Goal: Obtain resource: Download file/media

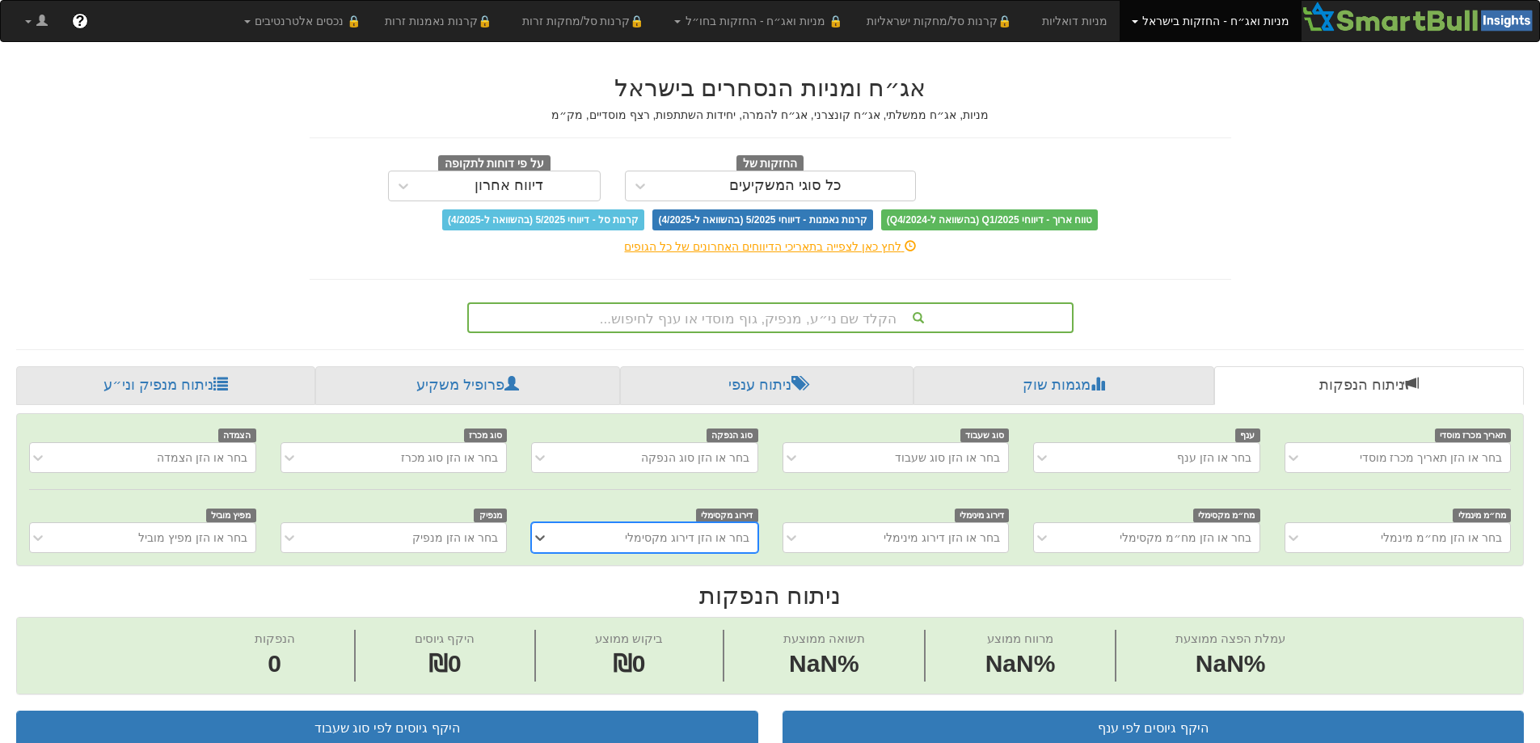
scroll to position [0, 12]
click at [798, 312] on div "הקלד שם ני״ע, מנפיק, גוף מוסדי או ענף לחיפוש..." at bounding box center [770, 317] width 603 height 27
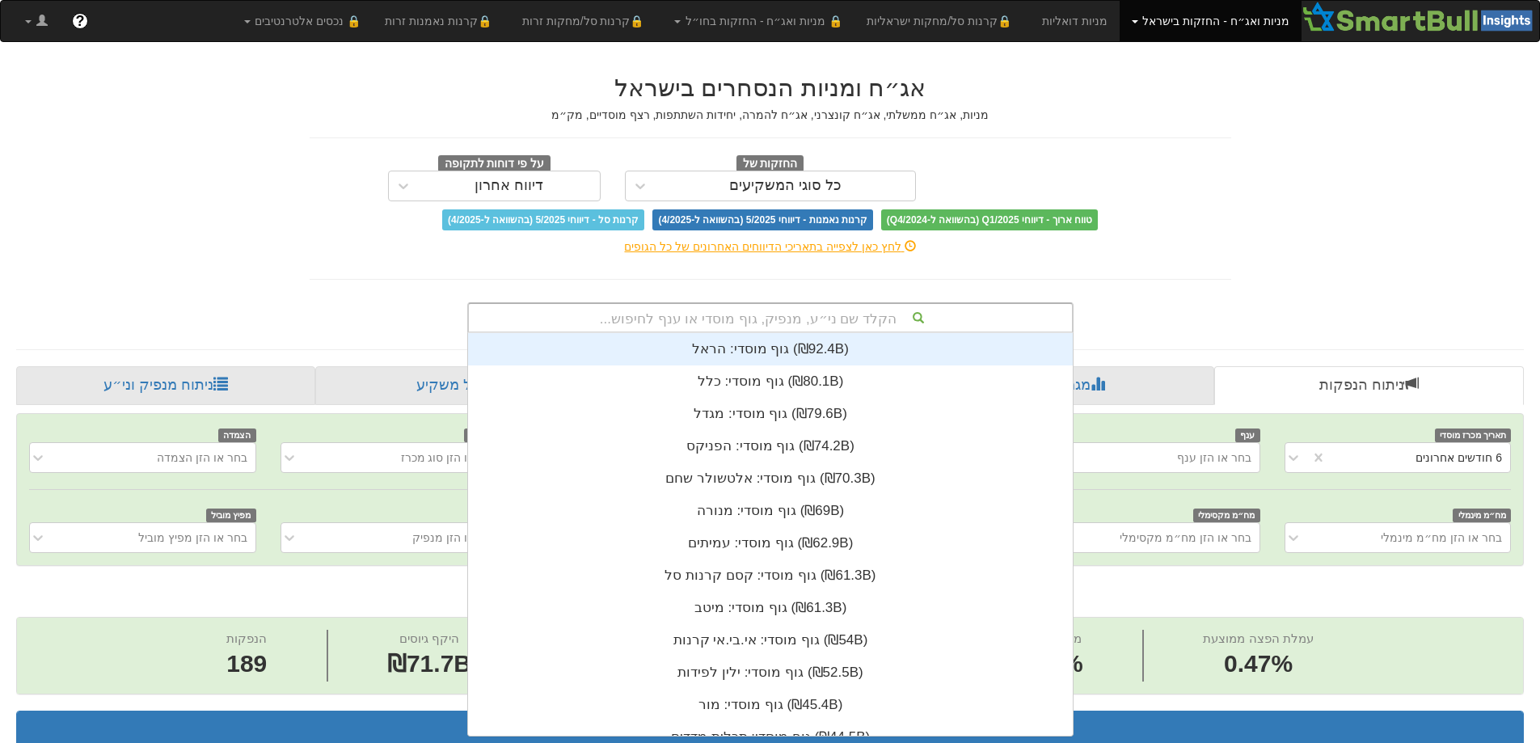
scroll to position [0, 2946]
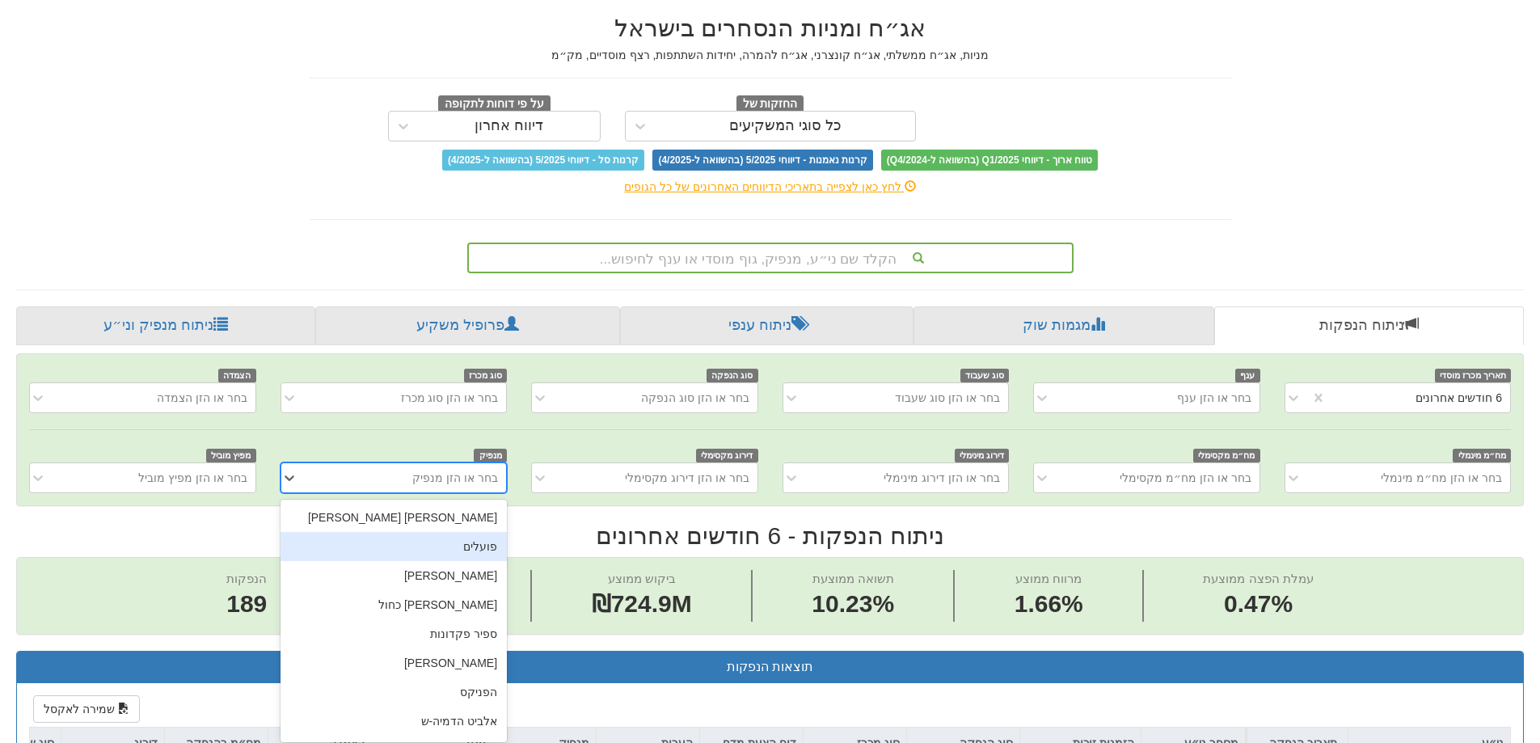
click at [470, 493] on div "option פועלים focused, 2 of 449. 449 results available. Use Up and Down to choo…" at bounding box center [393, 477] width 226 height 31
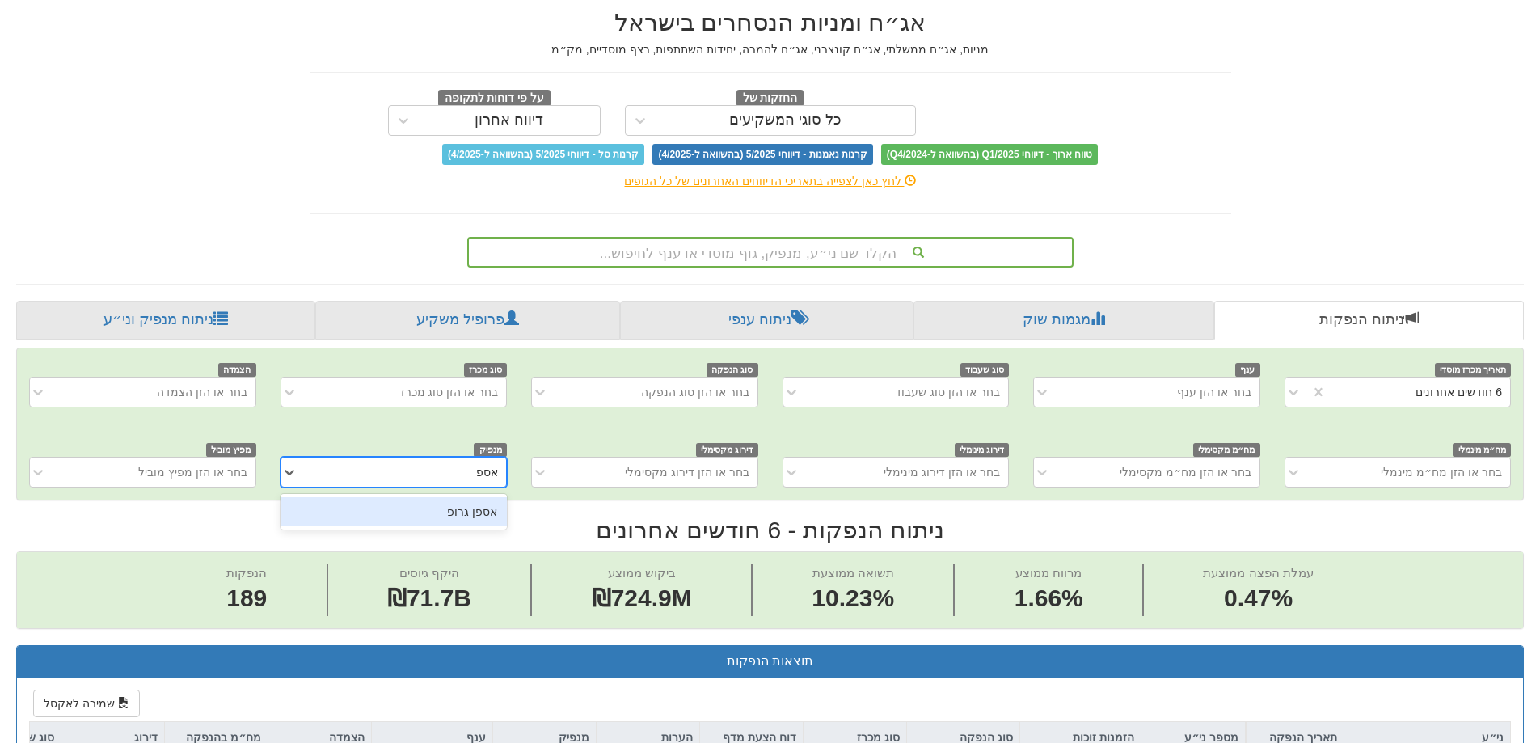
type input "אספן"
click at [483, 498] on div "אספן גרופ" at bounding box center [393, 511] width 226 height 29
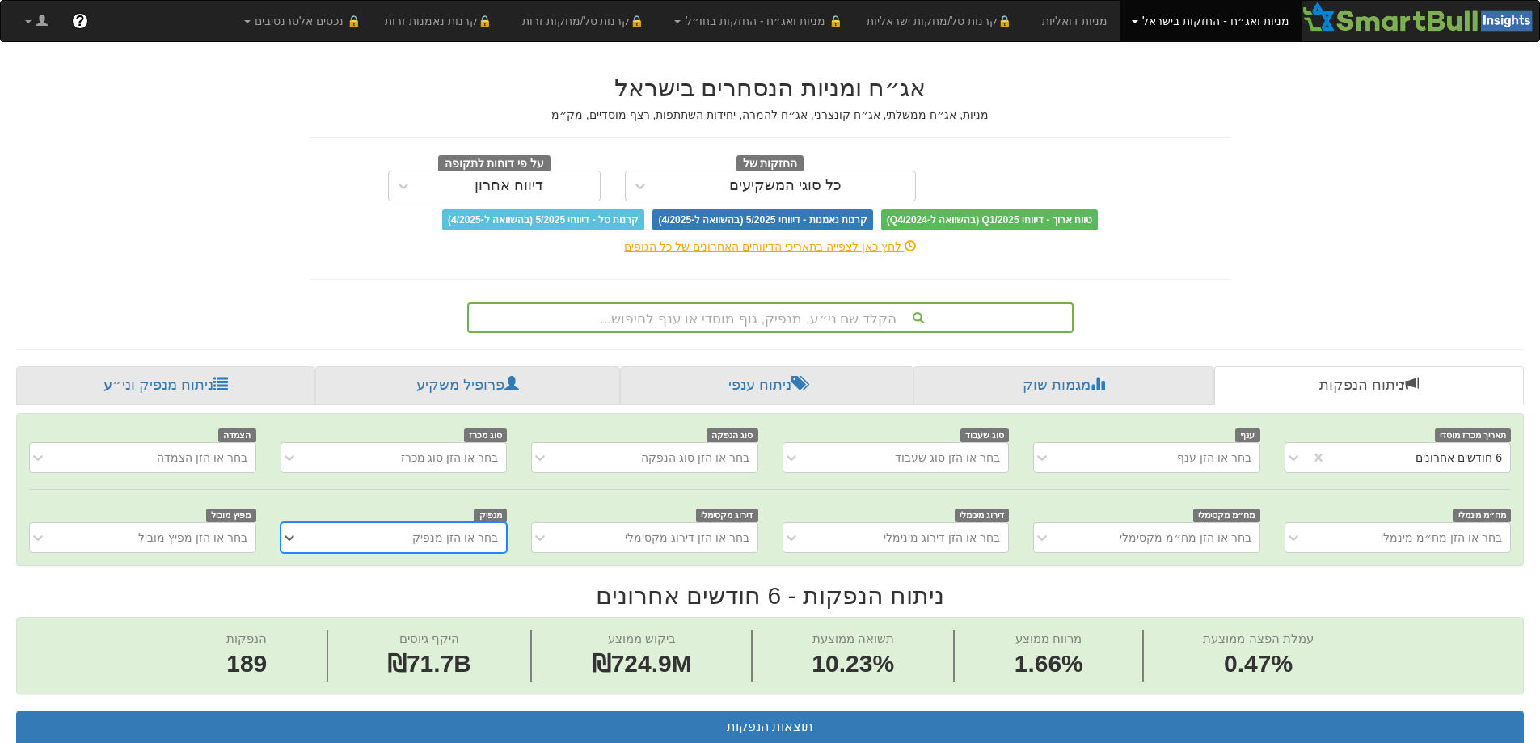
scroll to position [0, 2946]
click at [866, 316] on div "הקלד שם ני״ע, מנפיק, גוף מוסדי או ענף לחיפוש..." at bounding box center [770, 317] width 603 height 27
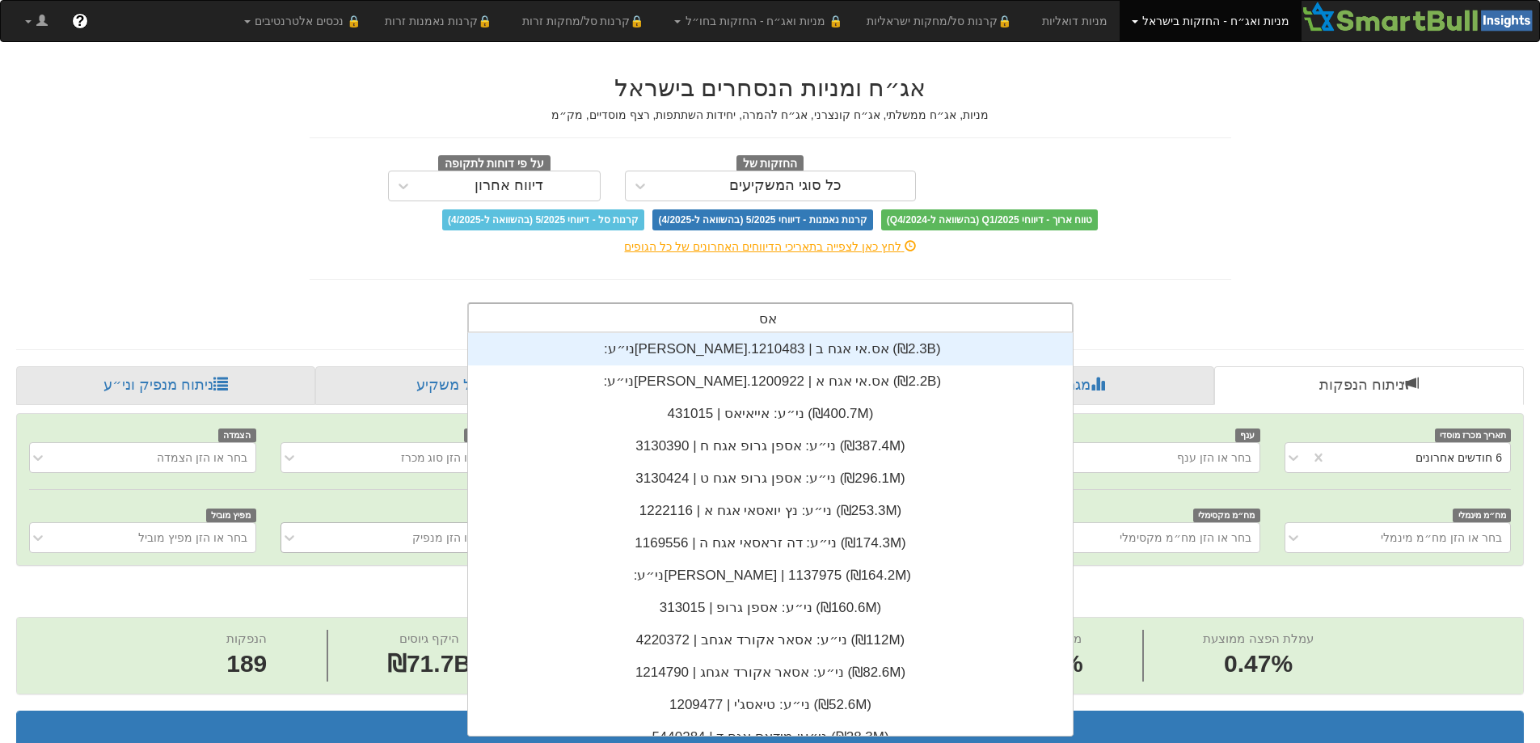
scroll to position [129, 0]
type input "אספן"
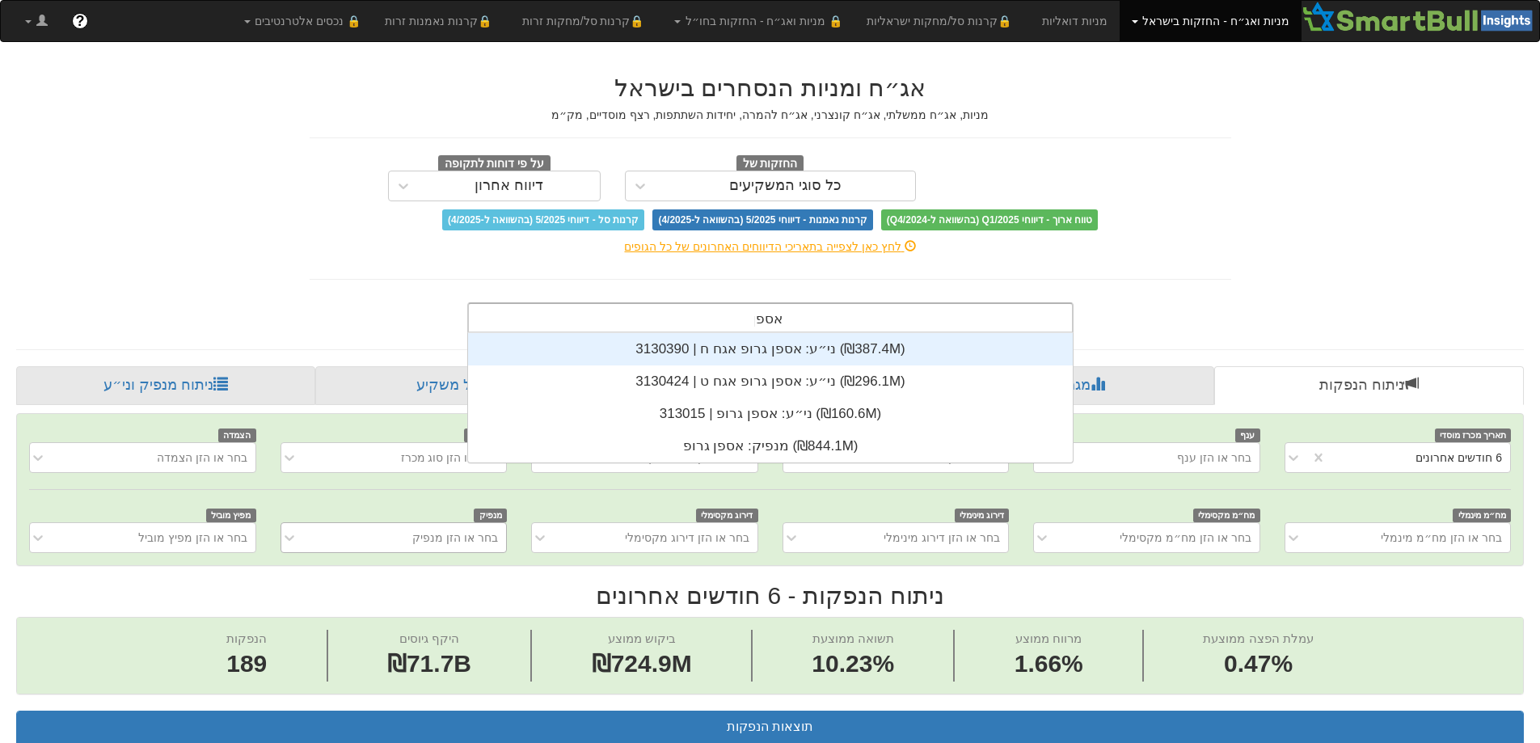
click at [807, 349] on div "ני״ע: ‏אספן גרופ אגח ח | 3130390 ‎(₪387.4M)‎" at bounding box center [770, 349] width 605 height 32
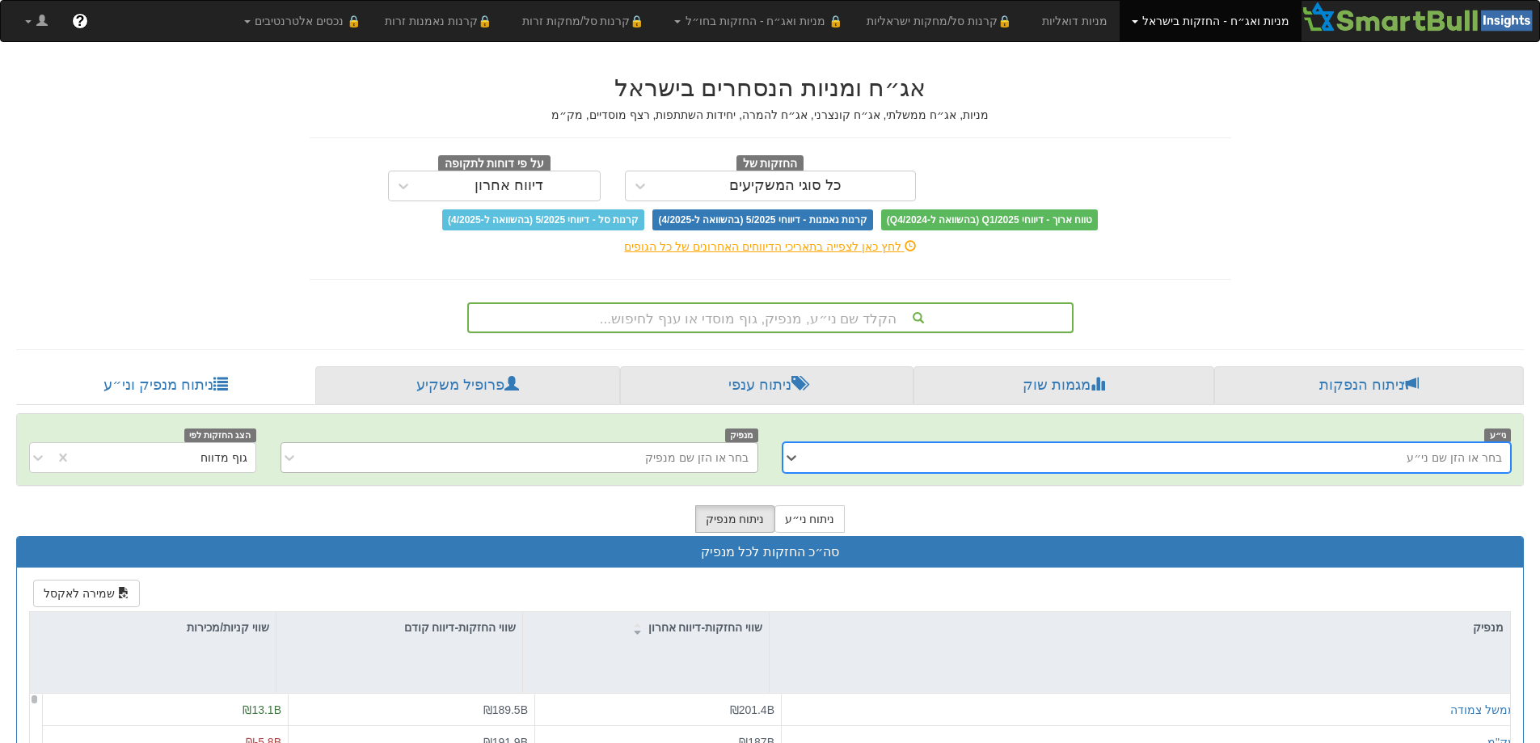
click at [705, 458] on div "בחר או הזן שם מנפיק" at bounding box center [697, 457] width 104 height 16
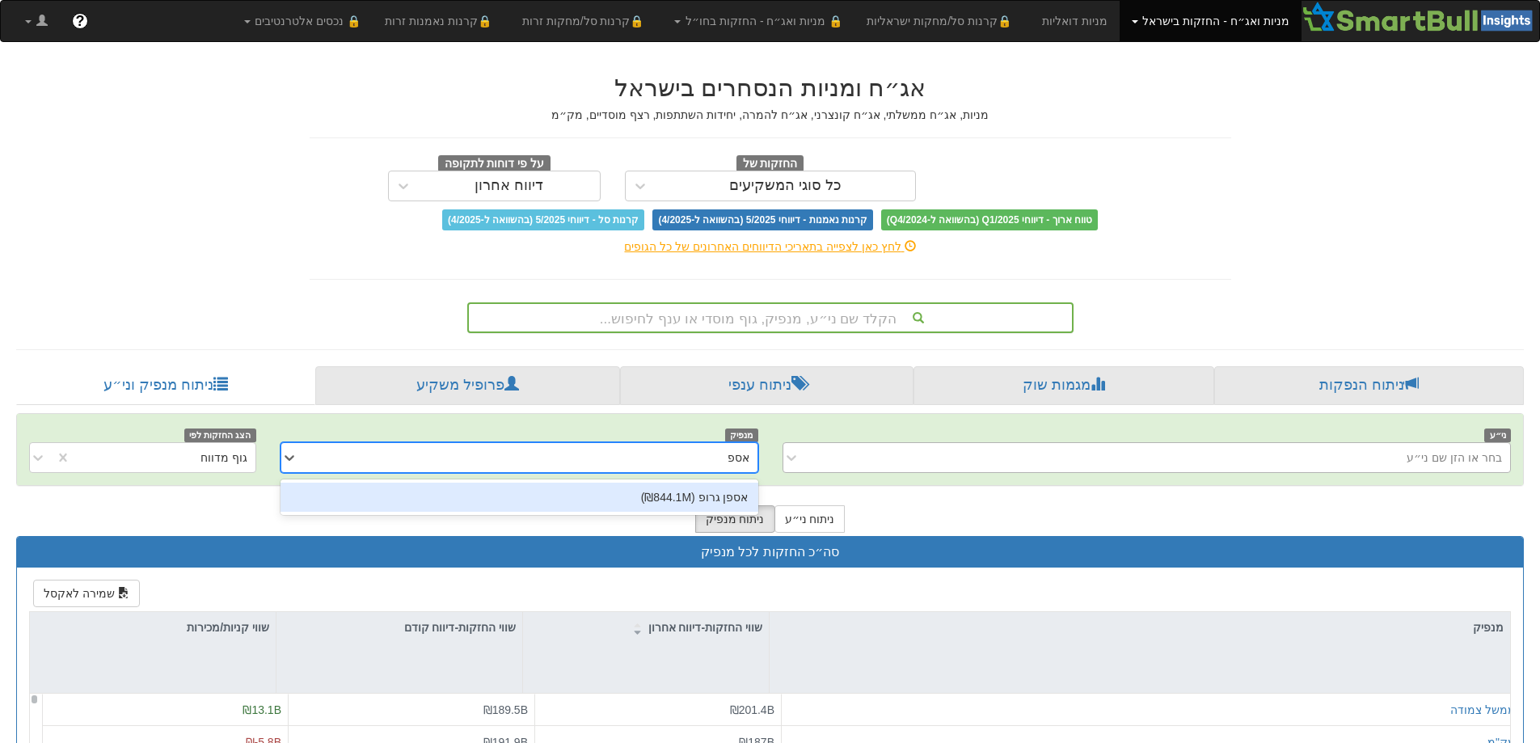
type input "אספן"
click at [723, 491] on div "אספן גרופ (₪844.1M)" at bounding box center [519, 496] width 478 height 29
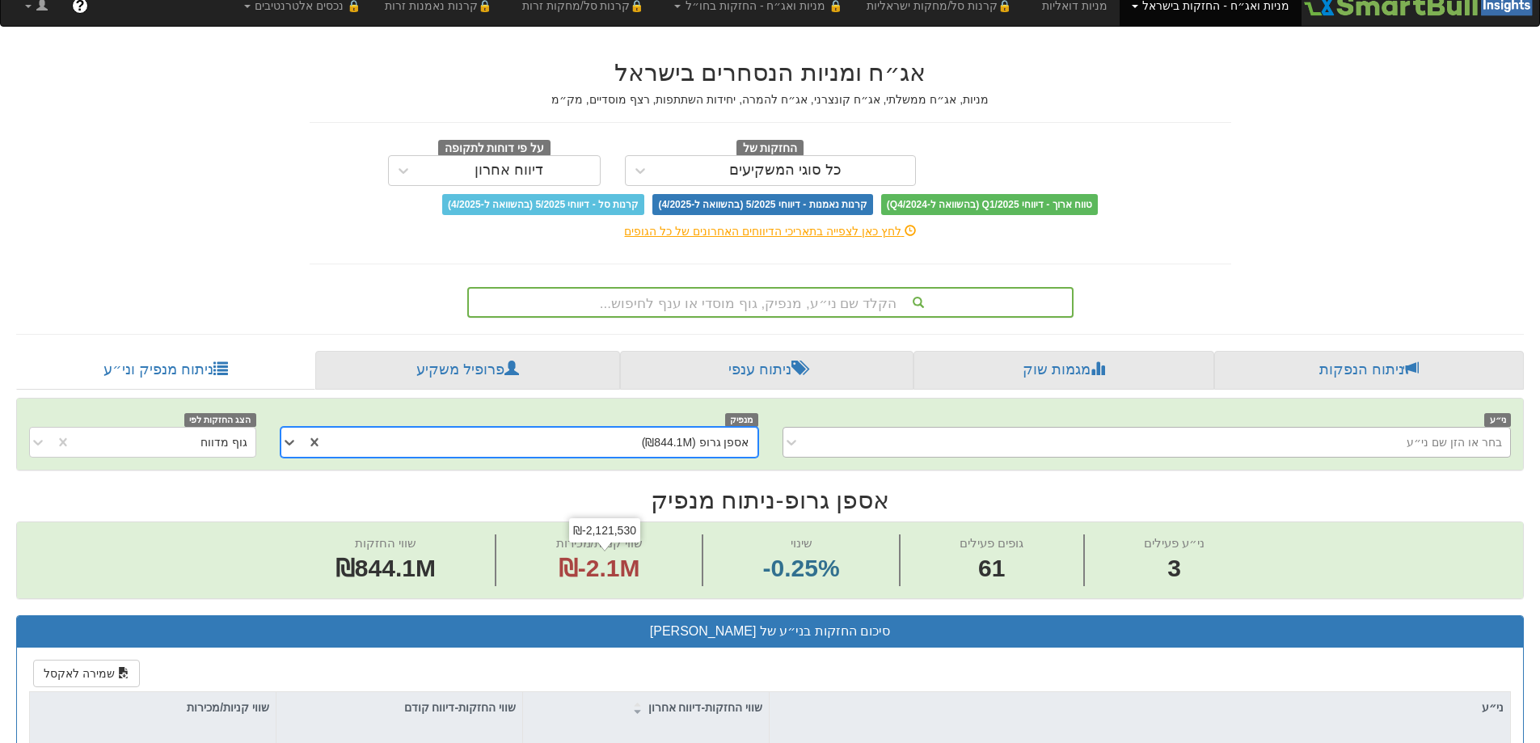
scroll to position [485, 0]
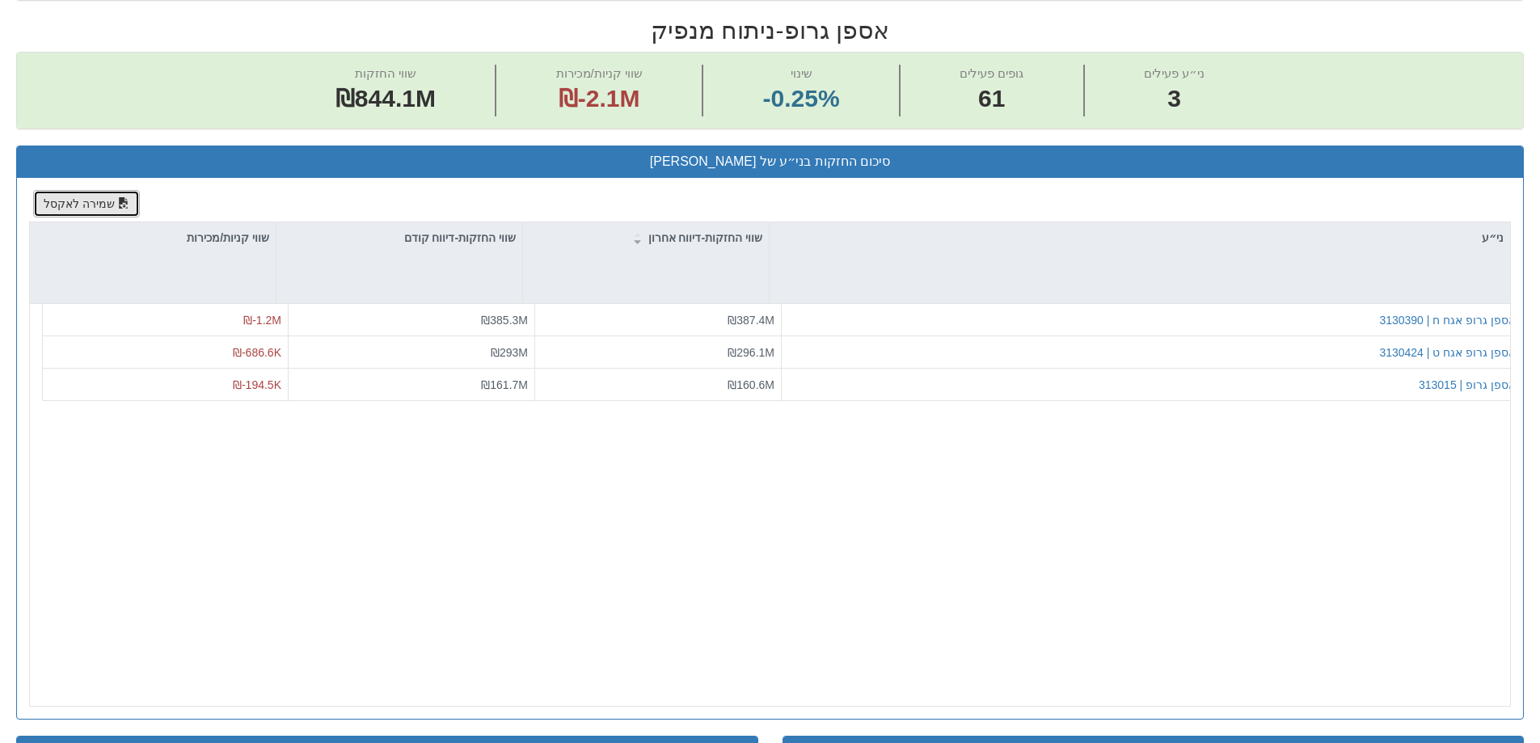
click at [57, 204] on button "שמירה לאקסל" at bounding box center [86, 203] width 107 height 27
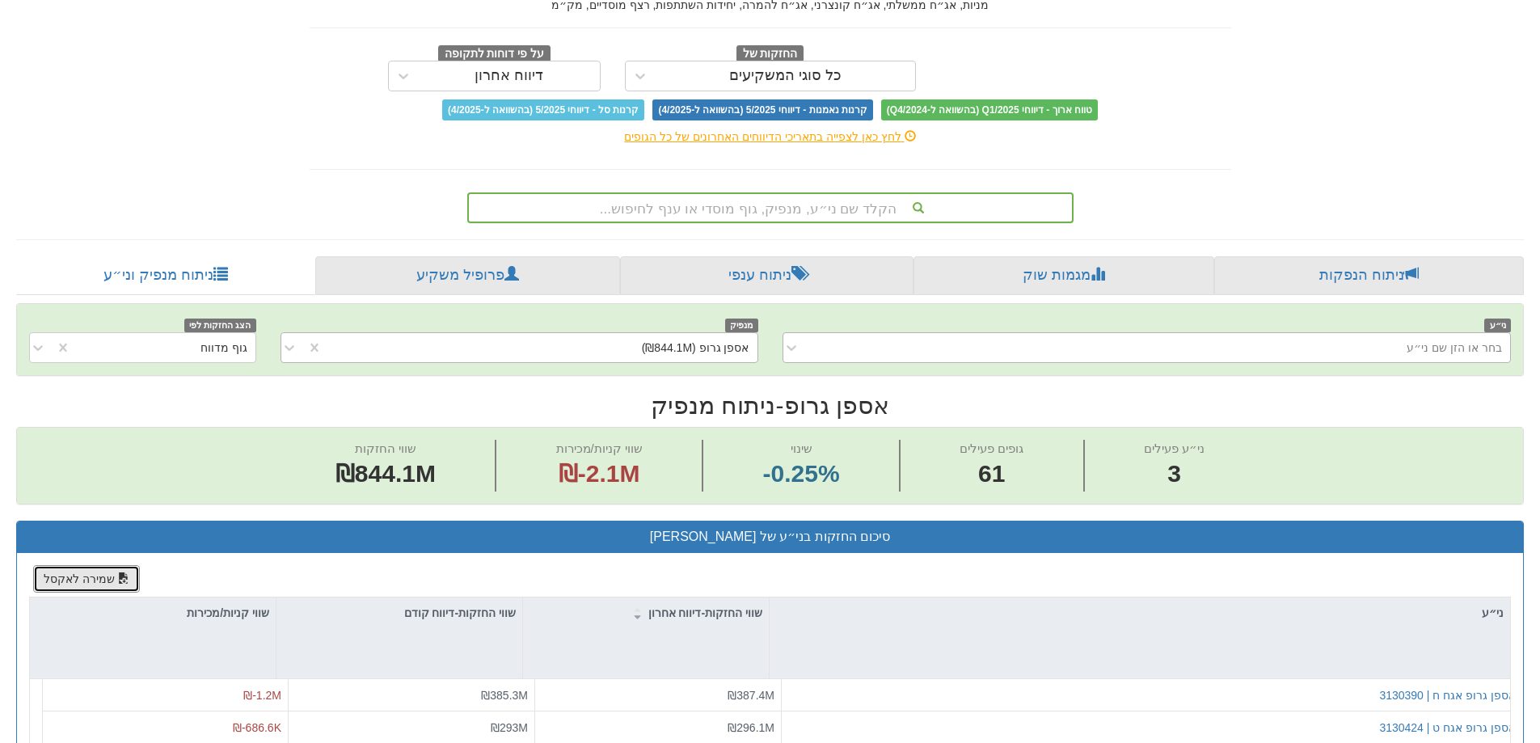
scroll to position [0, 0]
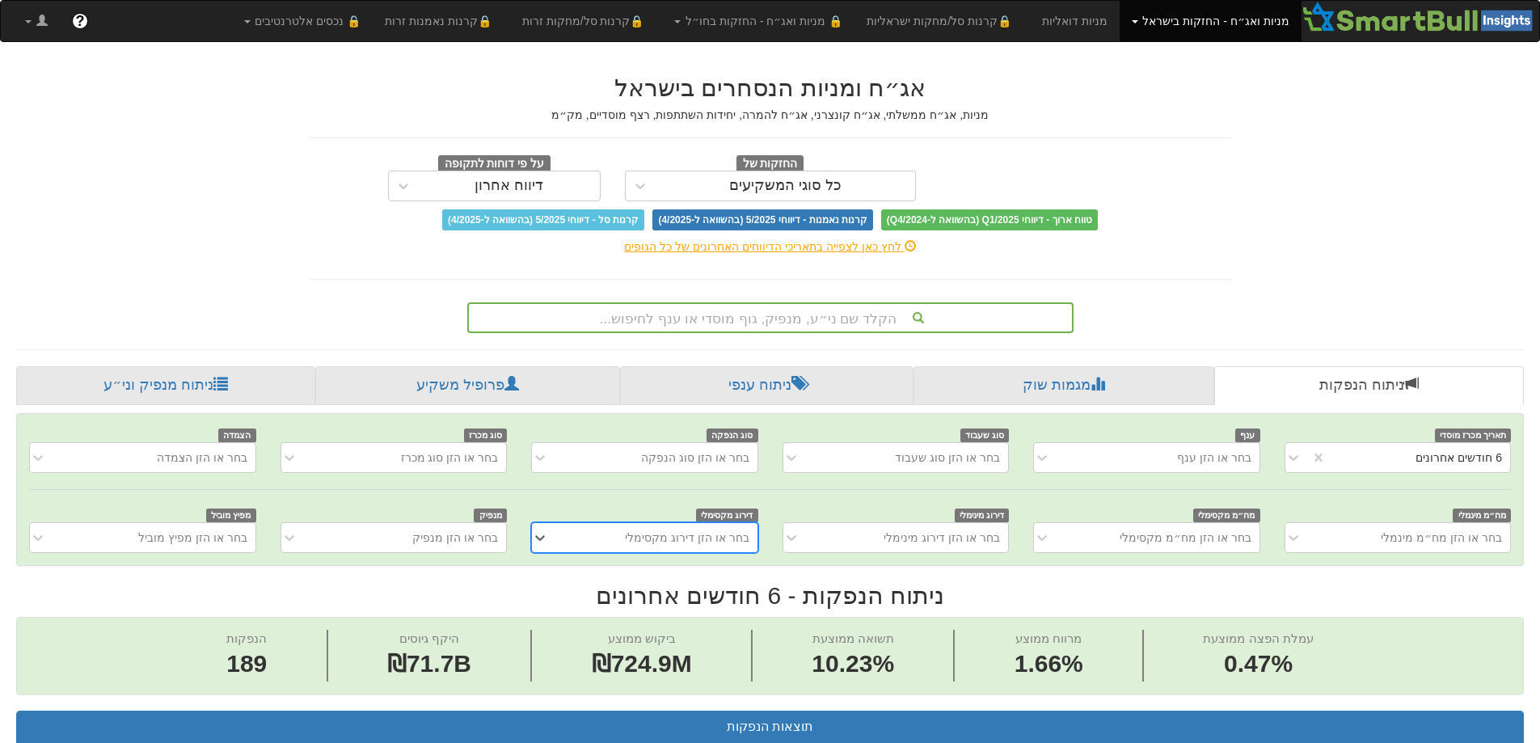
scroll to position [0, 2946]
click at [168, 390] on link "ניתוח מנפיק וני״ע" at bounding box center [165, 385] width 299 height 39
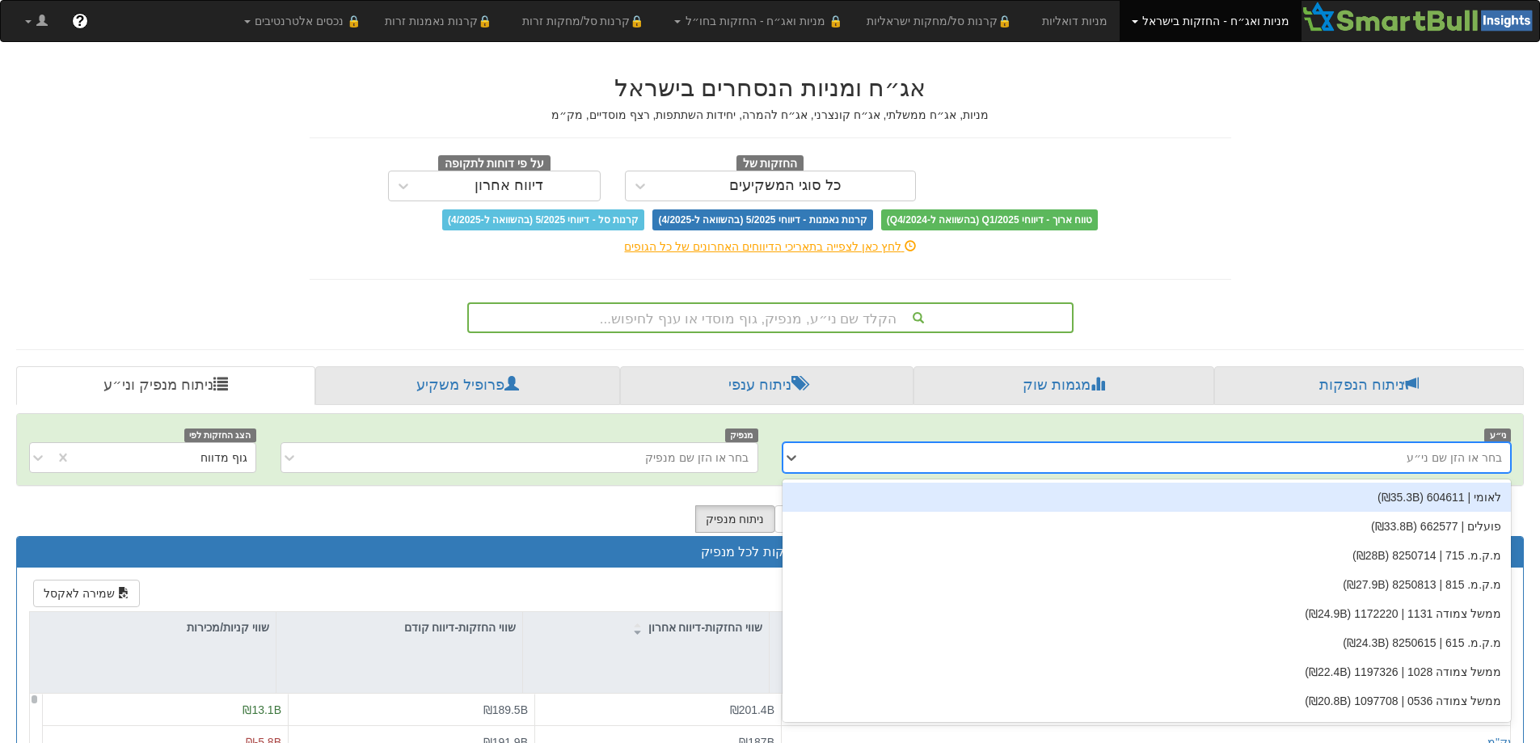
click at [1454, 457] on div "בחר או הזן שם ני״ע" at bounding box center [1453, 457] width 95 height 16
type input "אספן"
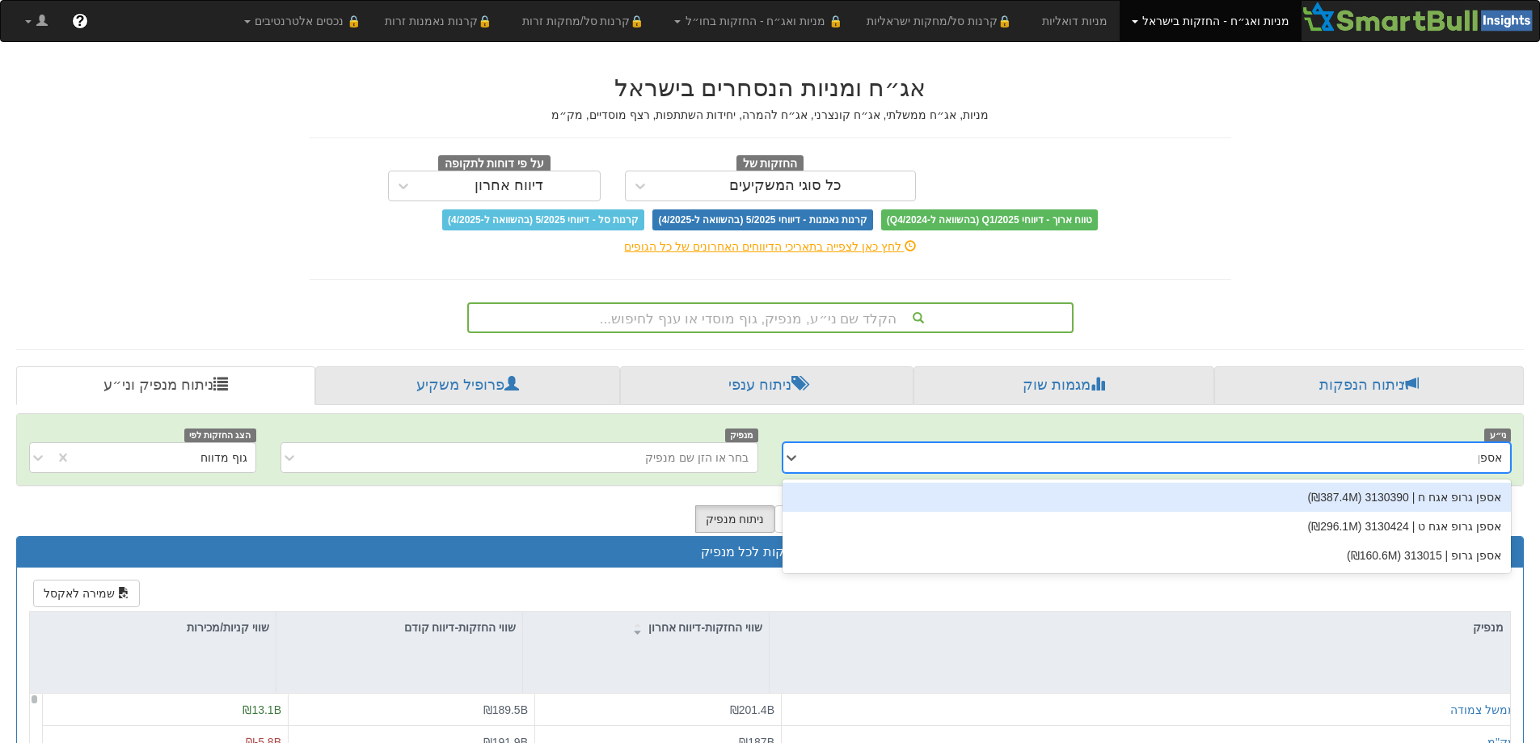
click at [1468, 495] on div "אספן גרופ אגח ח | 3130390 (₪387.4M)" at bounding box center [1146, 496] width 729 height 29
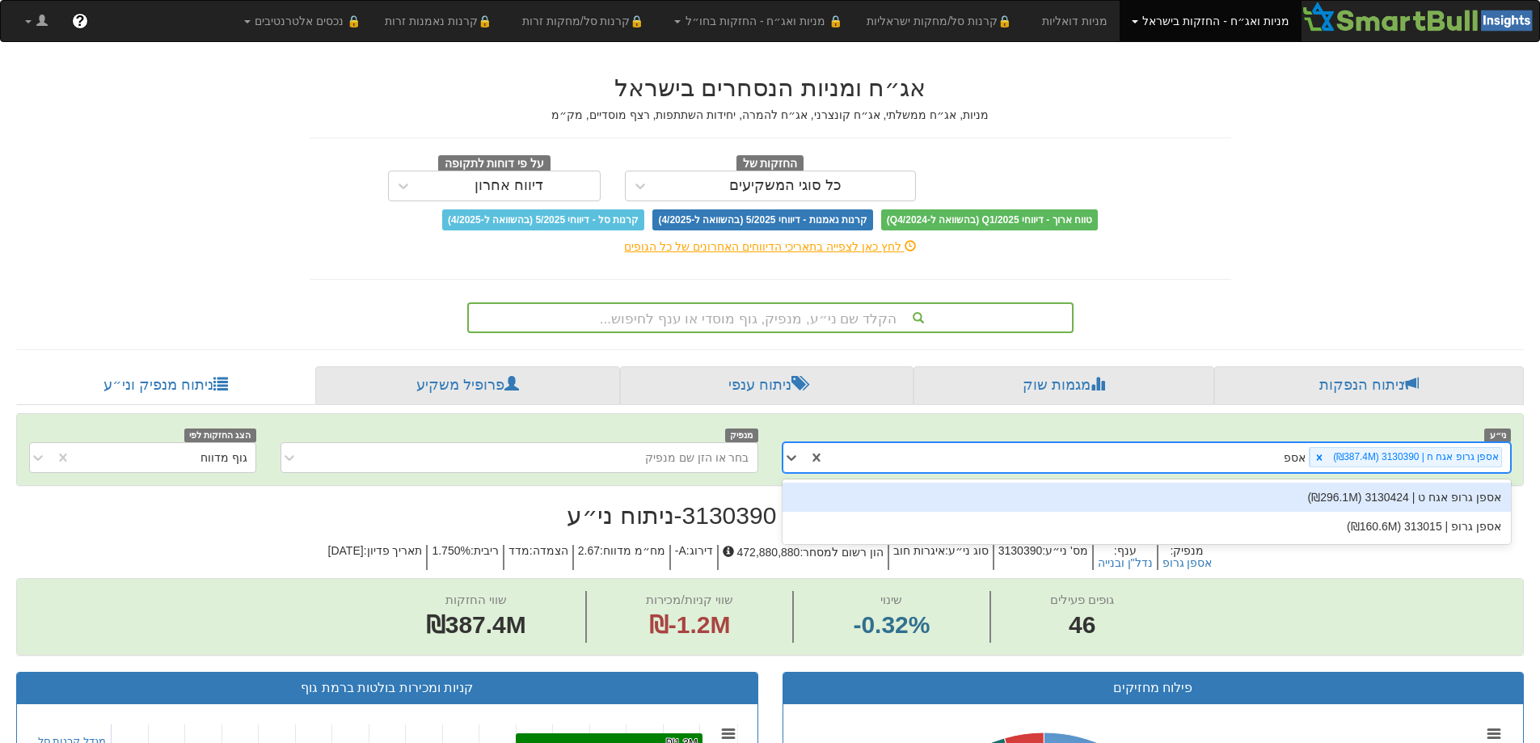
type input "אספן"
click at [1447, 501] on div "אספן גרופ אגח ט | 3130424 (₪296.1M)" at bounding box center [1146, 496] width 729 height 29
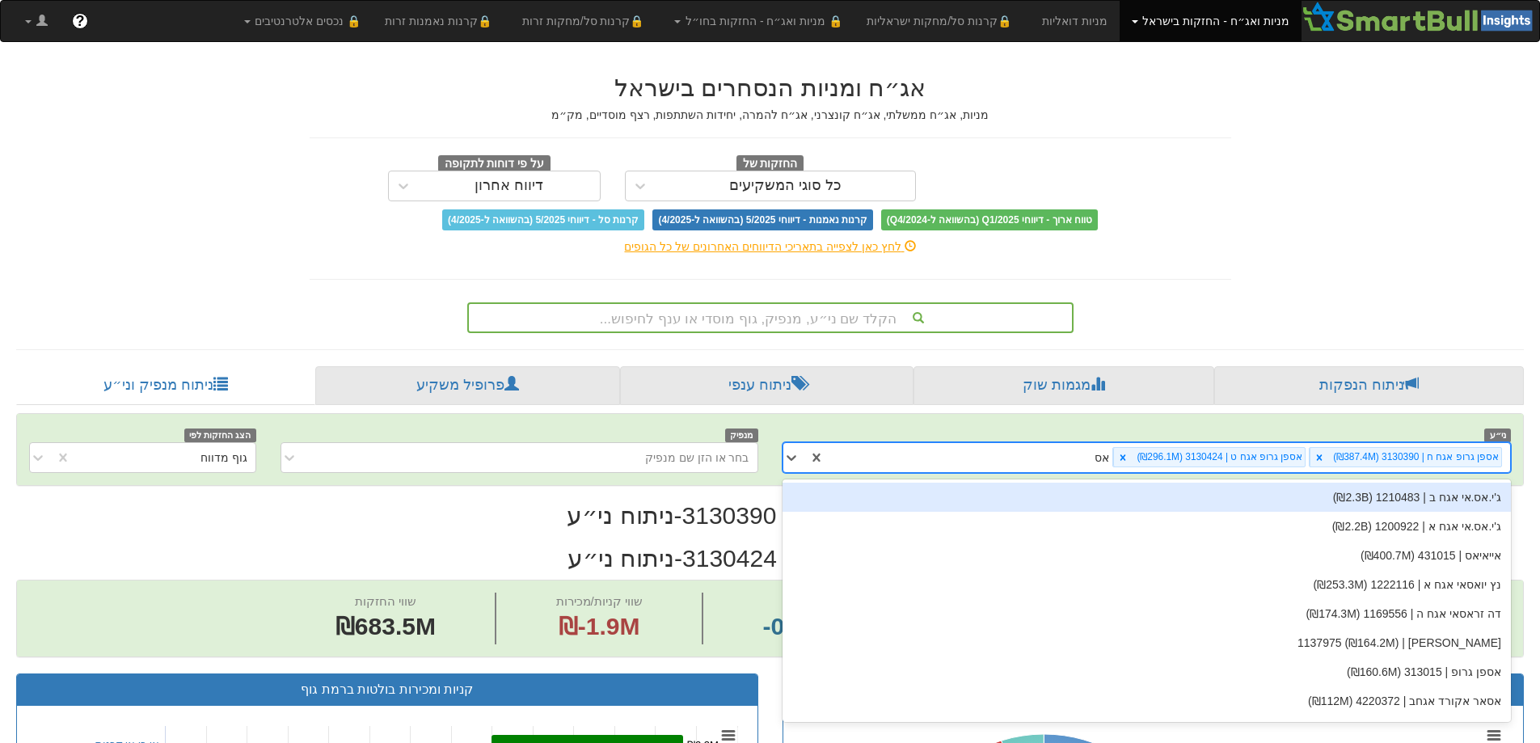
type input "אספן"
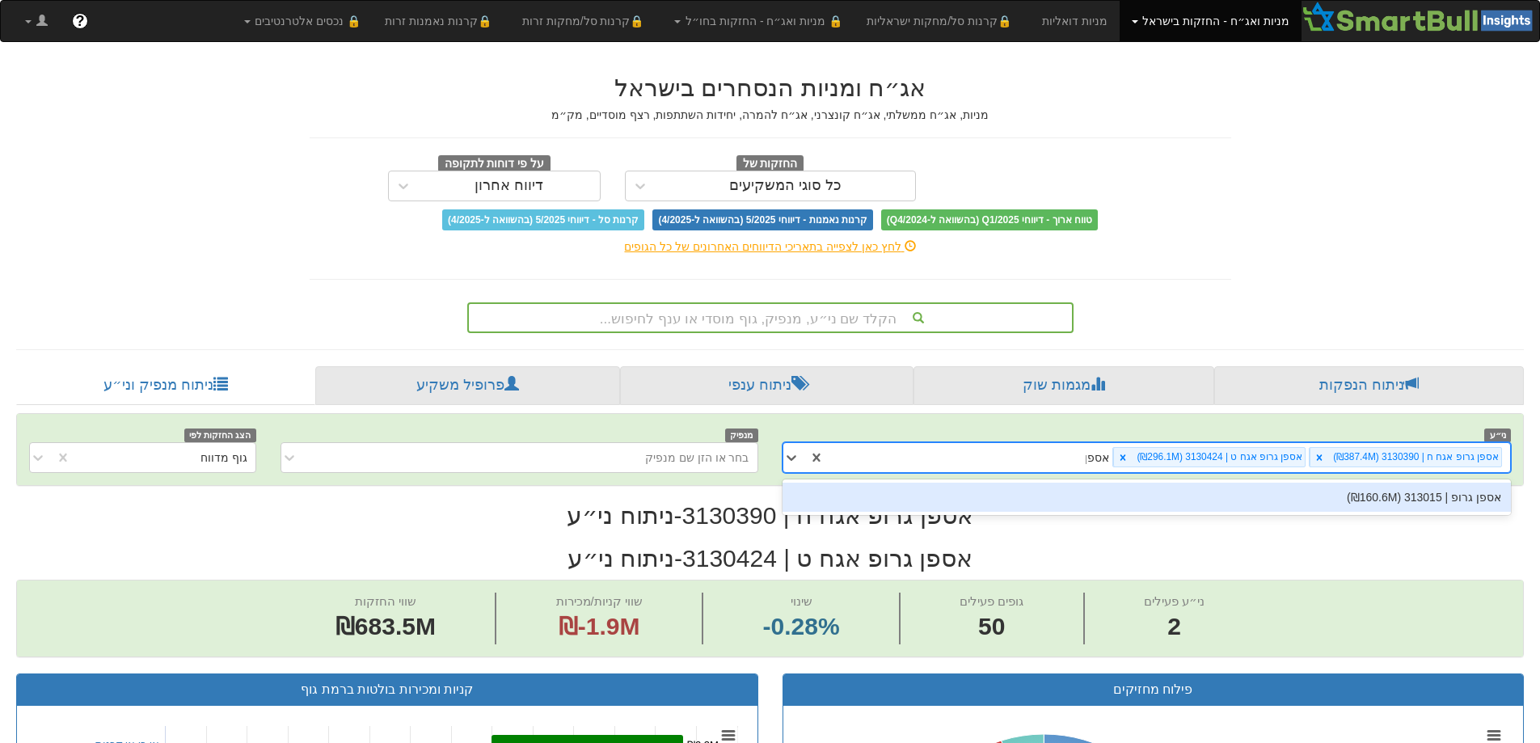
click at [1459, 499] on div "אספן גרופ | 313015 (₪160.6M)" at bounding box center [1146, 496] width 729 height 29
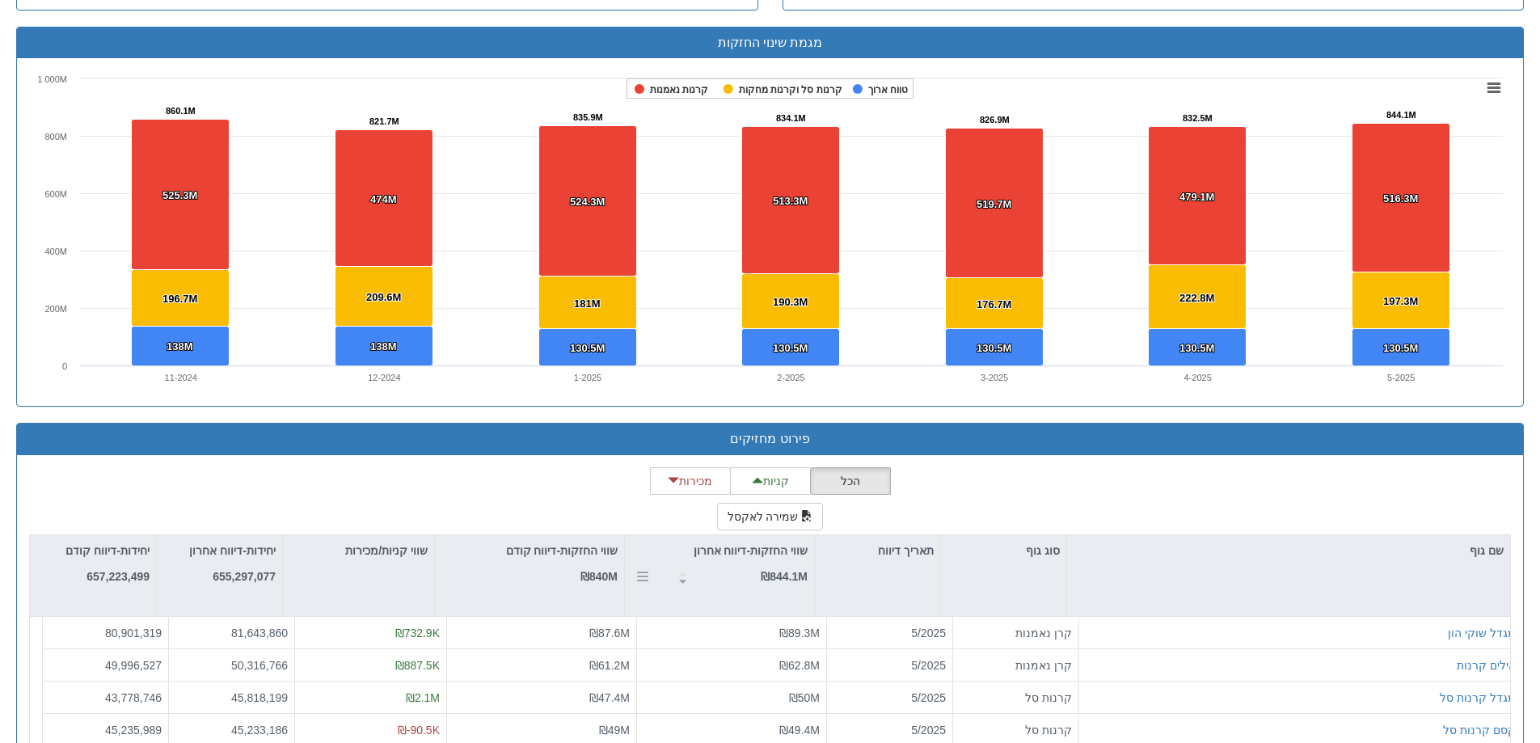
scroll to position [1212, 0]
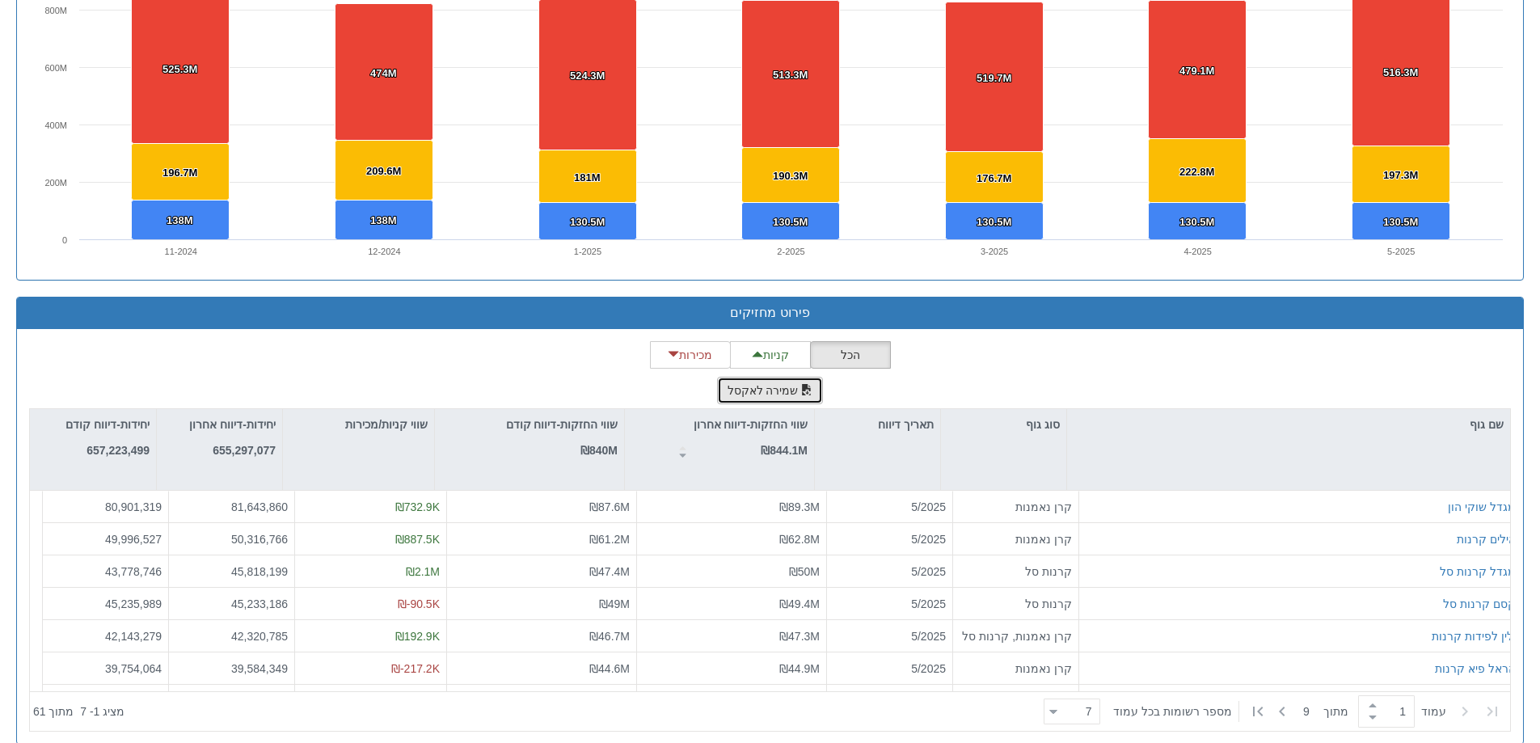
click at [766, 391] on button "שמירה לאקסל" at bounding box center [770, 390] width 107 height 27
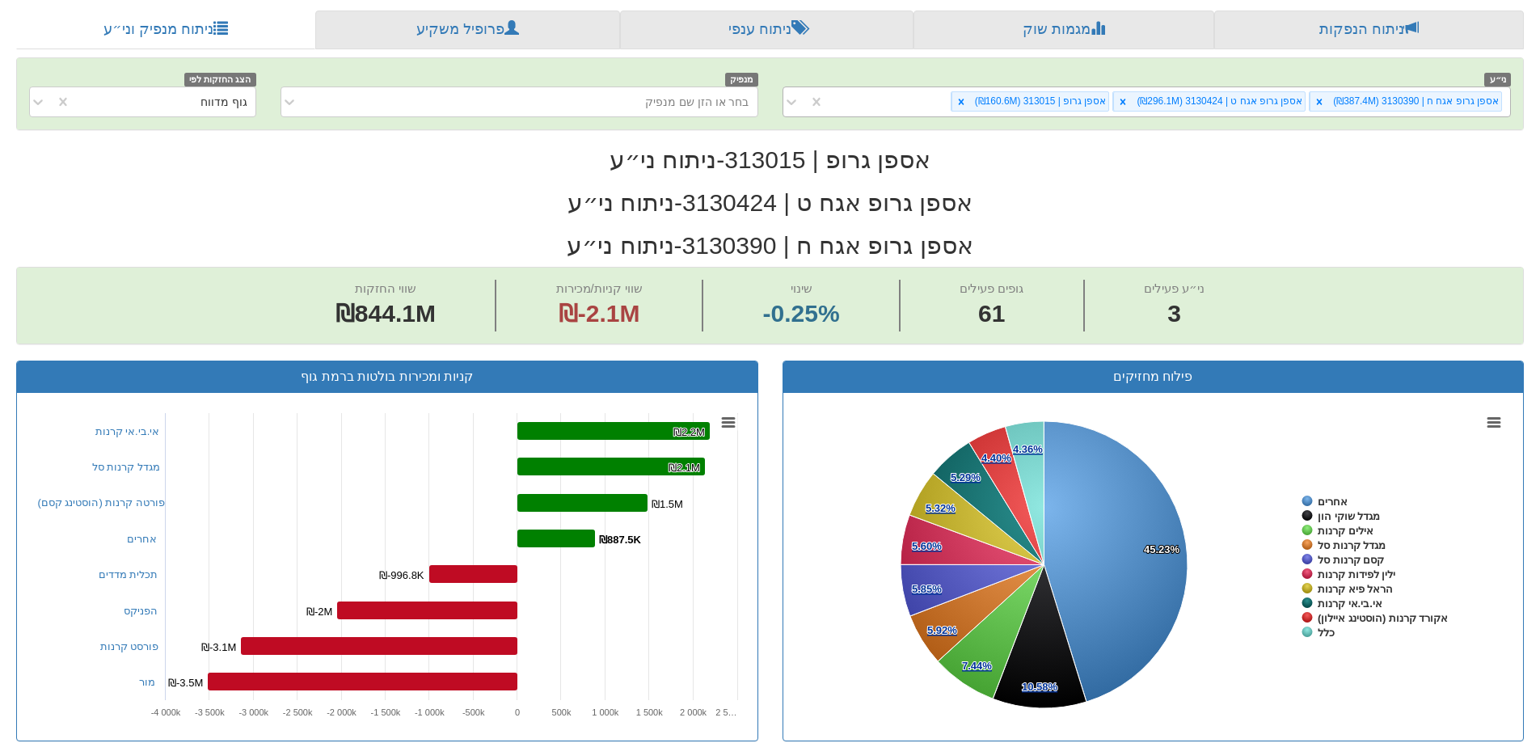
scroll to position [81, 0]
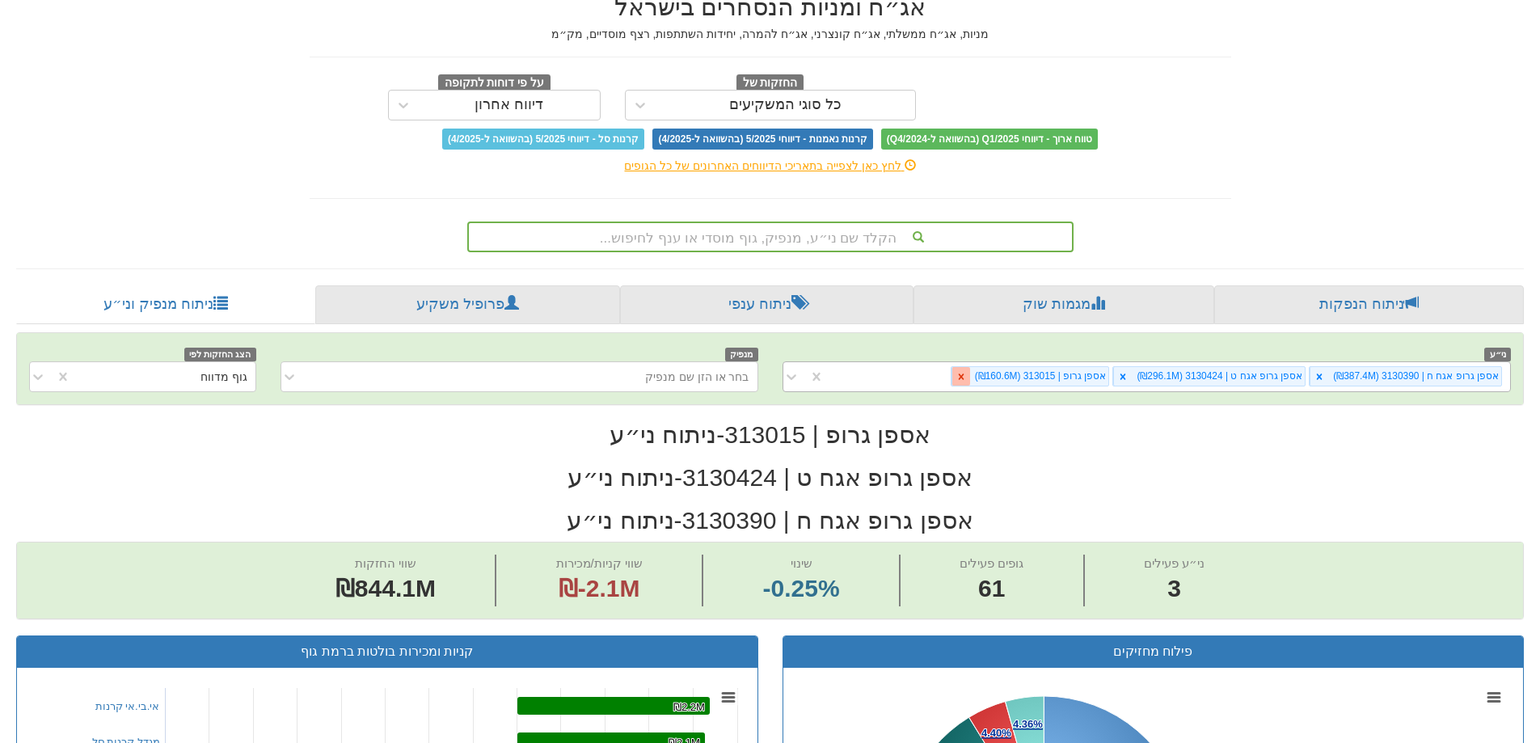
click at [967, 374] on icon at bounding box center [960, 376] width 11 height 11
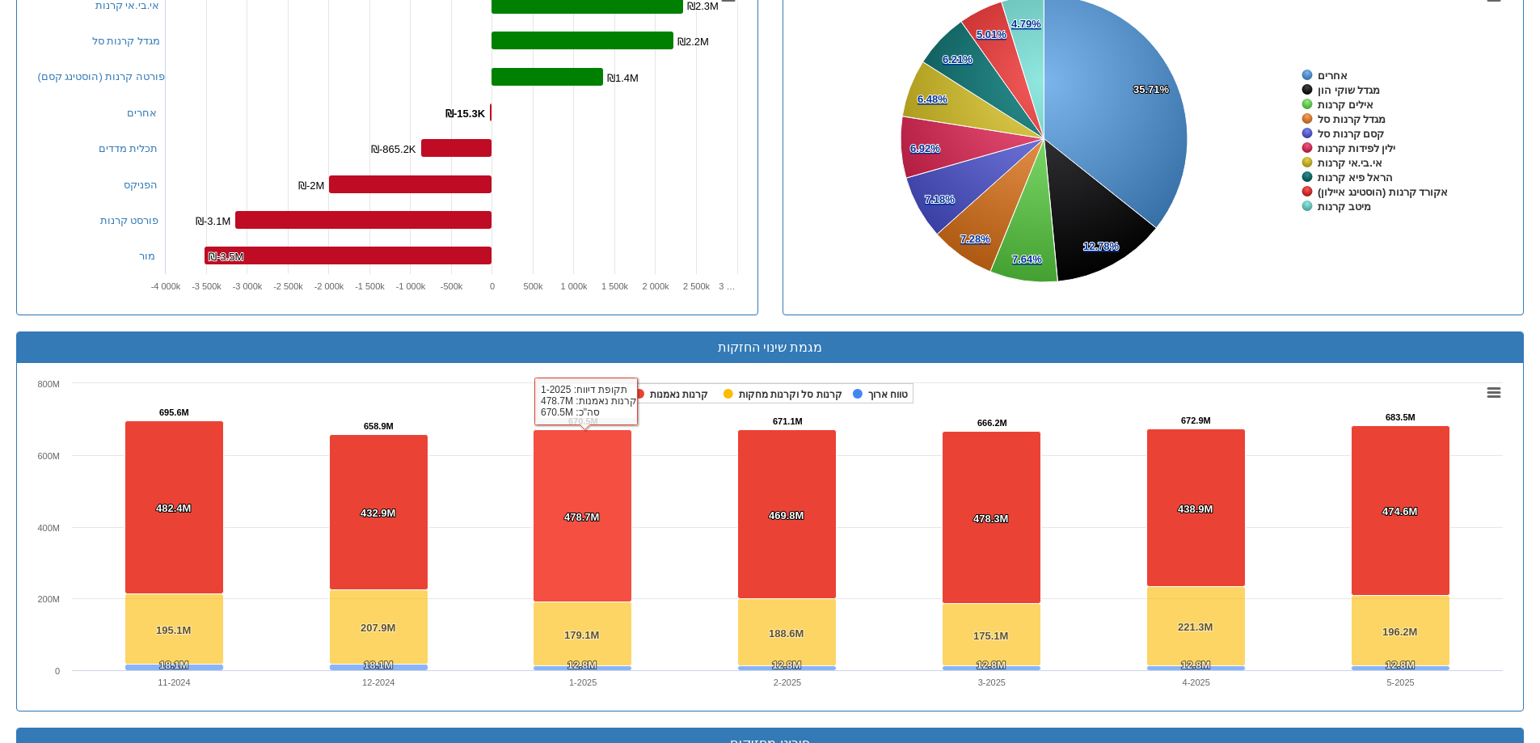
scroll to position [1212, 0]
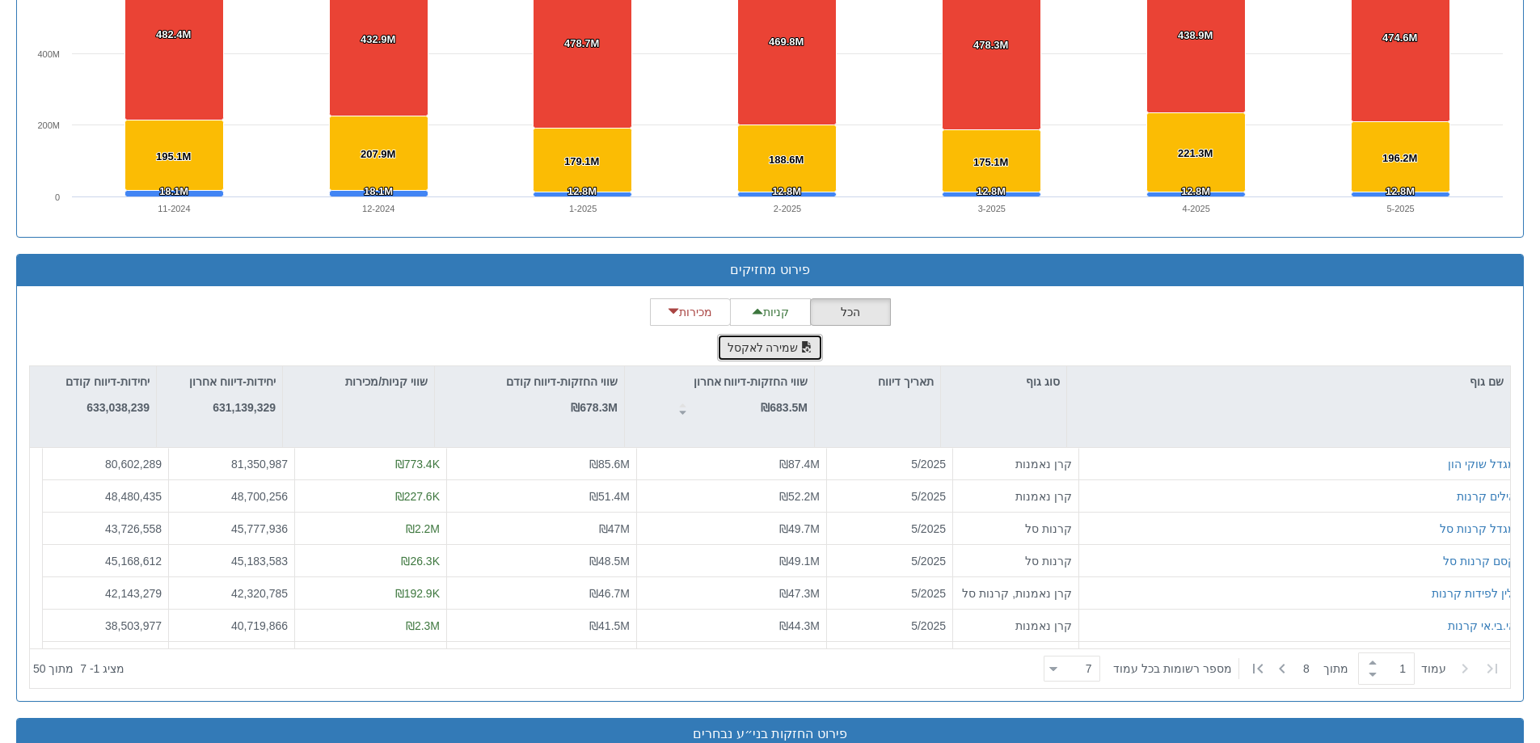
click at [763, 346] on button "שמירה לאקסל" at bounding box center [770, 347] width 107 height 27
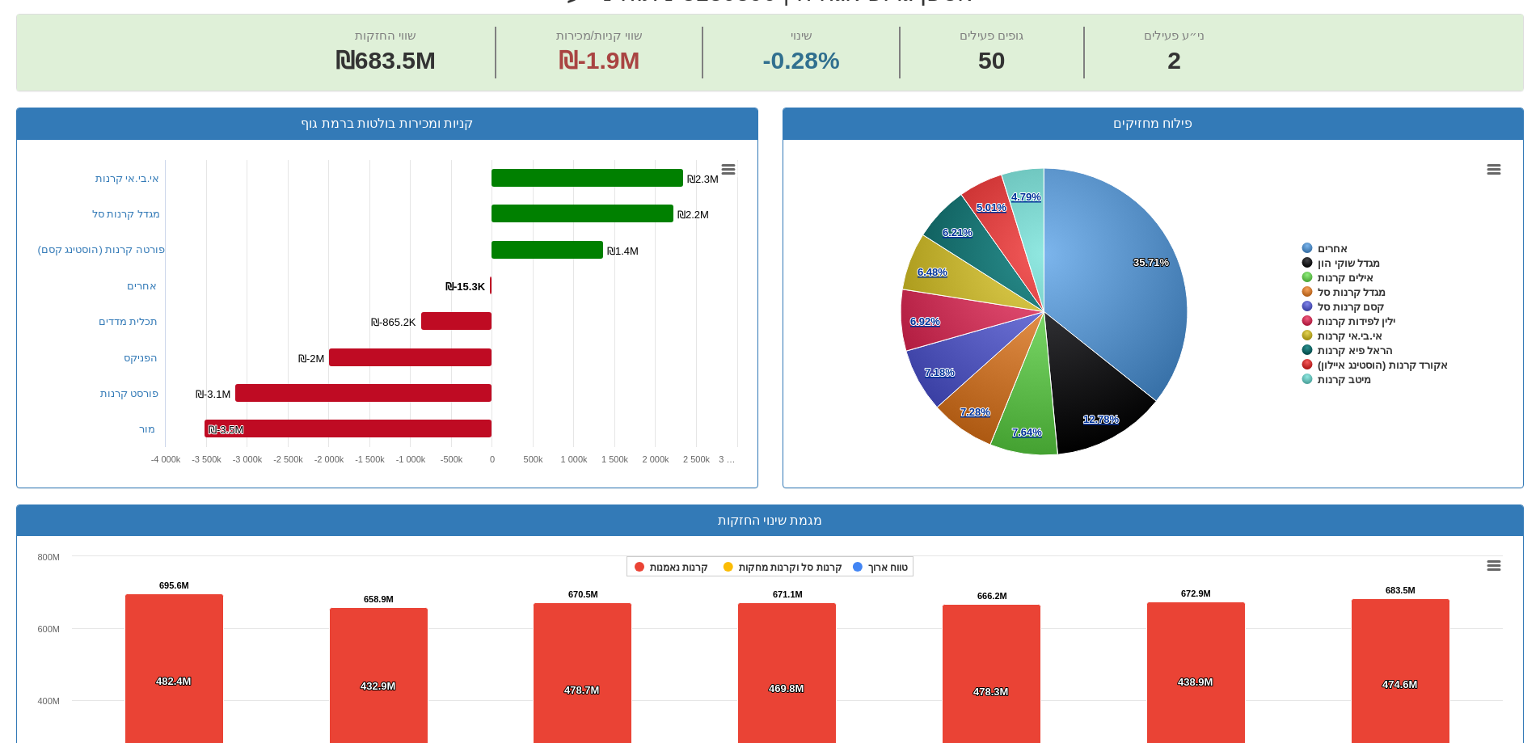
scroll to position [0, 0]
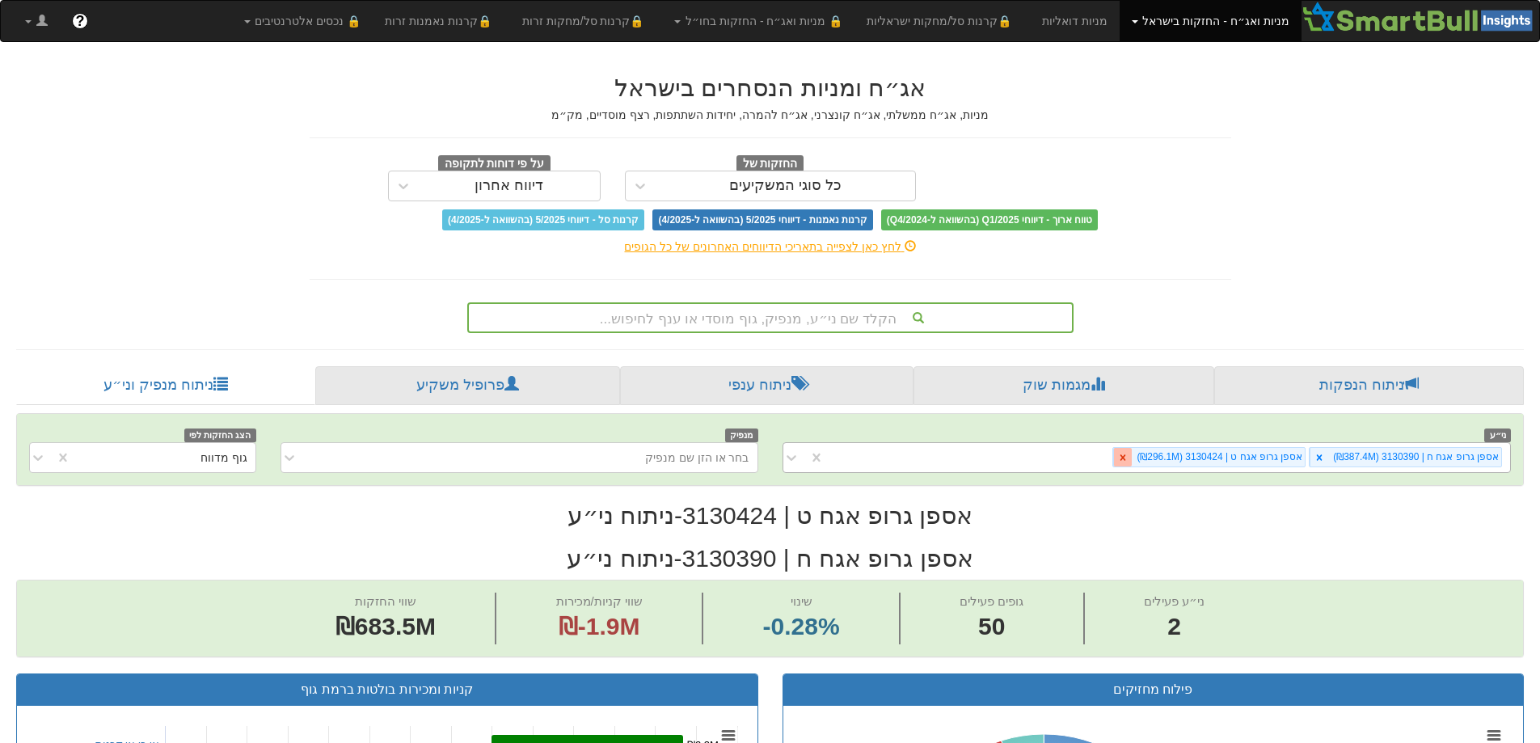
click at [1128, 456] on icon at bounding box center [1122, 457] width 11 height 11
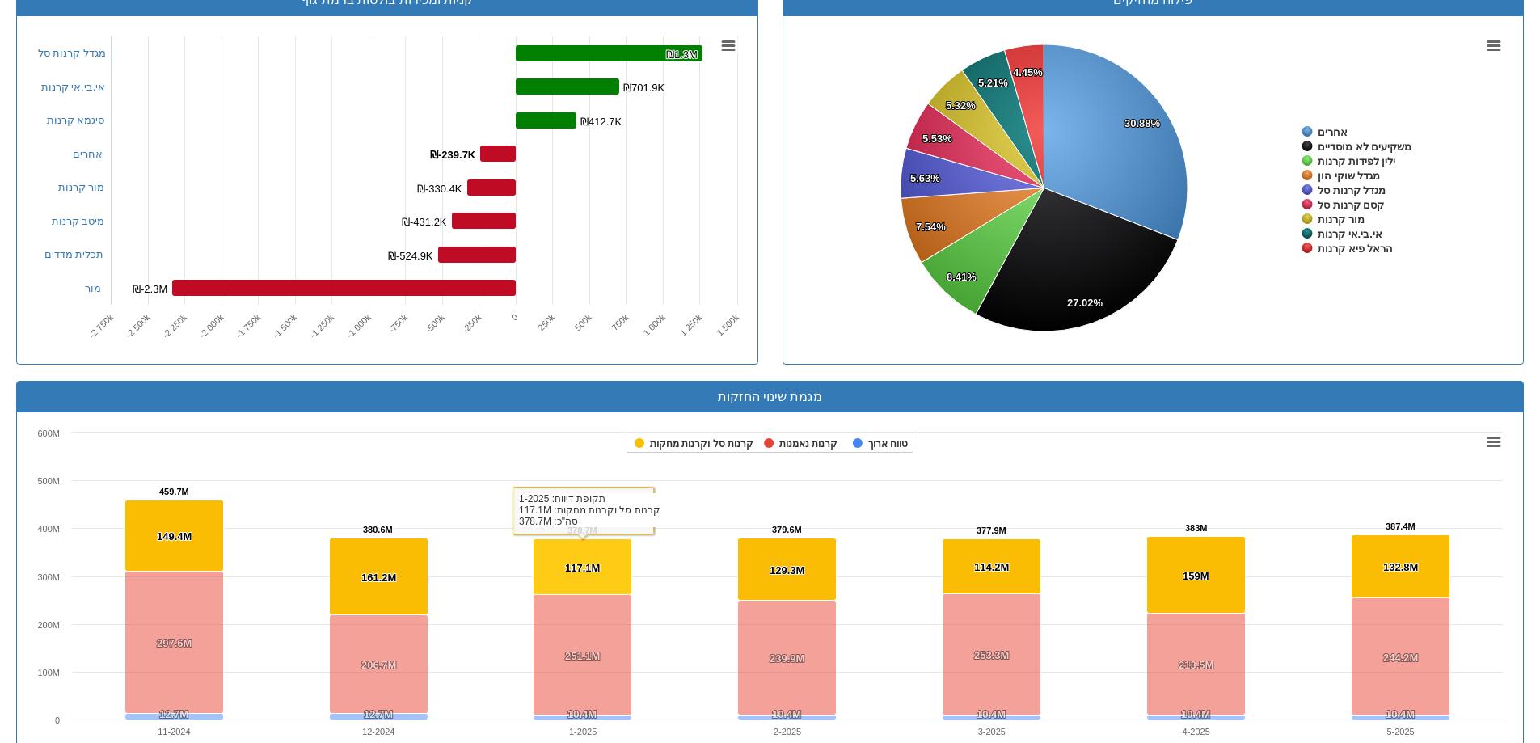
scroll to position [1051, 0]
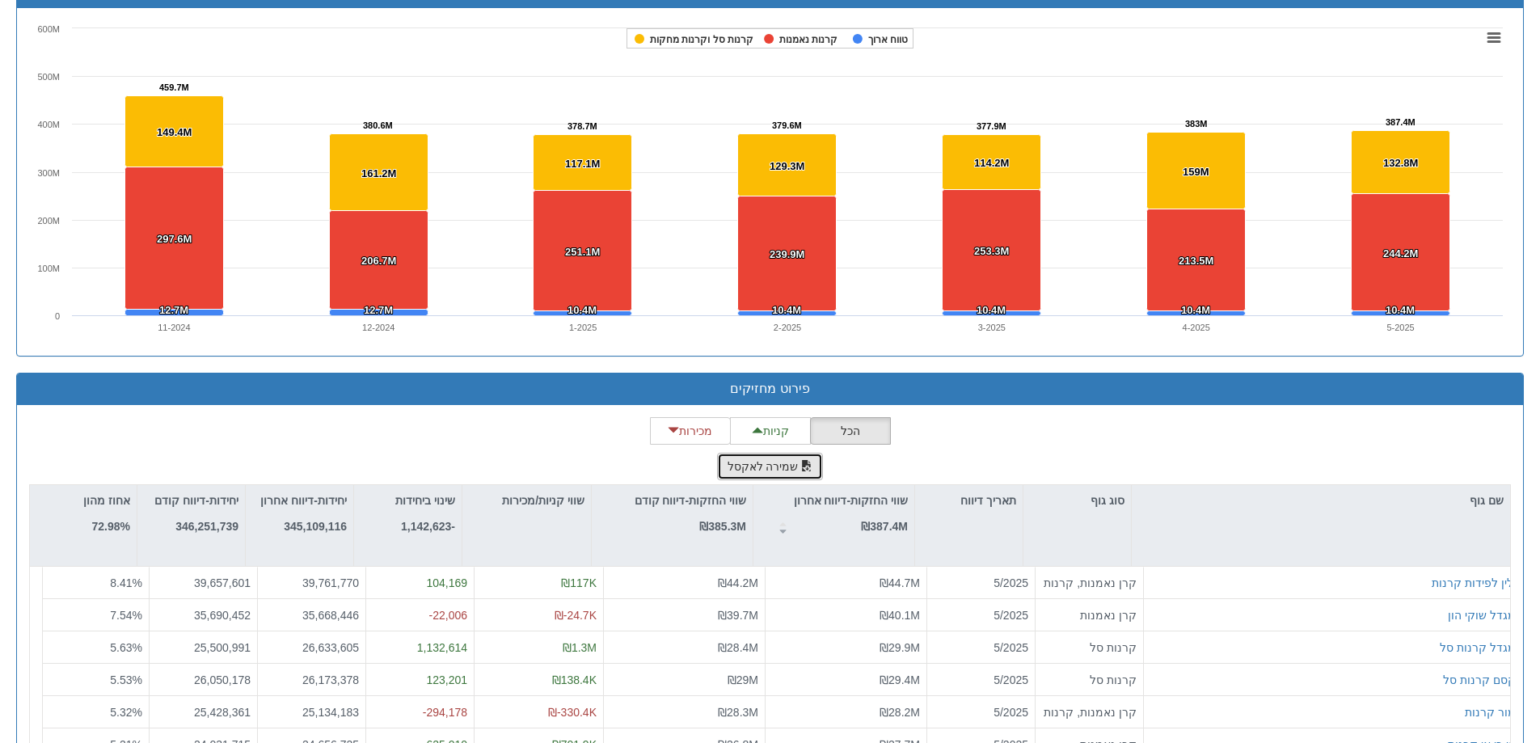
click at [769, 467] on button "שמירה לאקסל" at bounding box center [770, 466] width 107 height 27
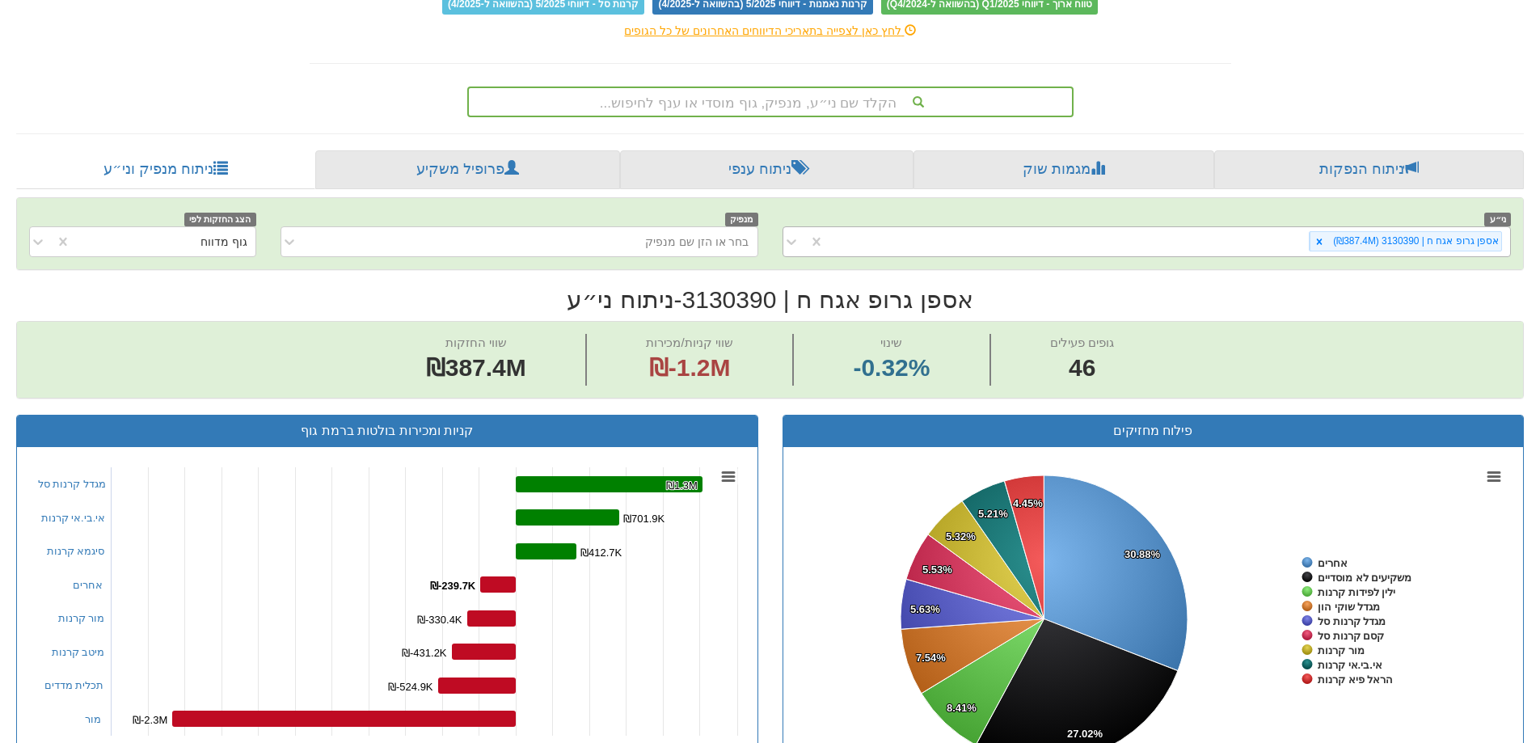
scroll to position [0, 0]
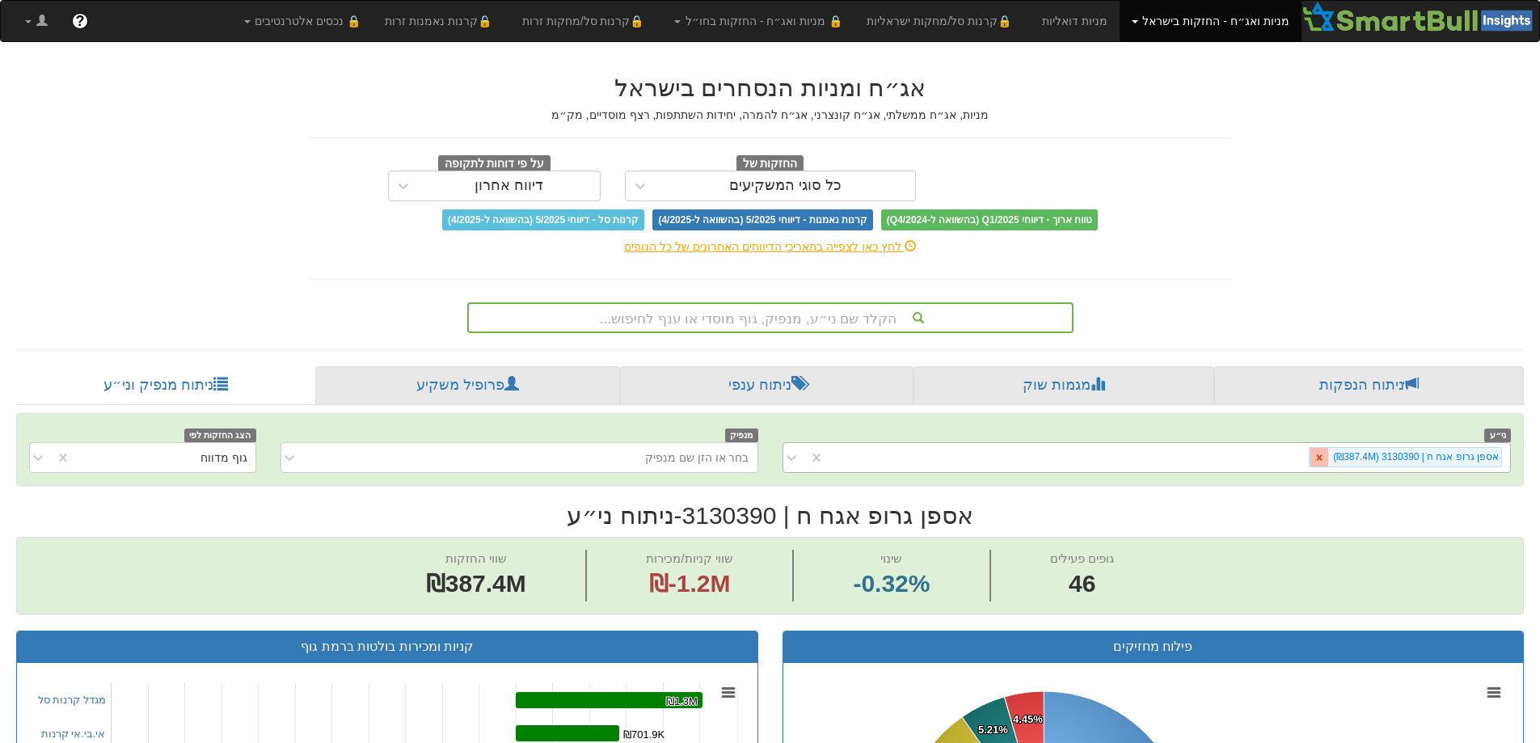
drag, startPoint x: 1325, startPoint y: 457, endPoint x: 1350, endPoint y: 473, distance: 30.5
click at [1325, 457] on icon at bounding box center [1318, 457] width 11 height 11
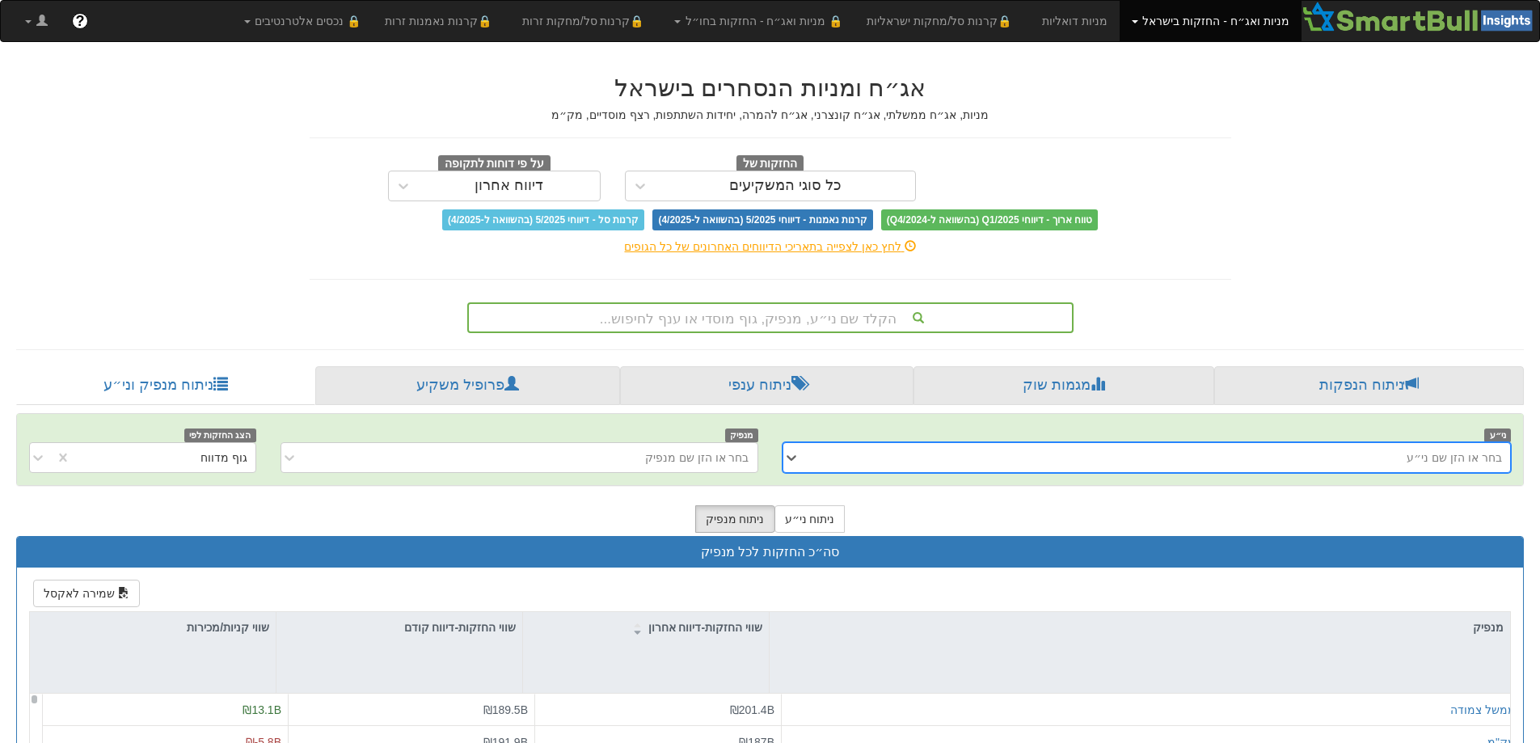
click at [1354, 455] on div "בחר או הזן שם ני״ע" at bounding box center [1159, 457] width 702 height 26
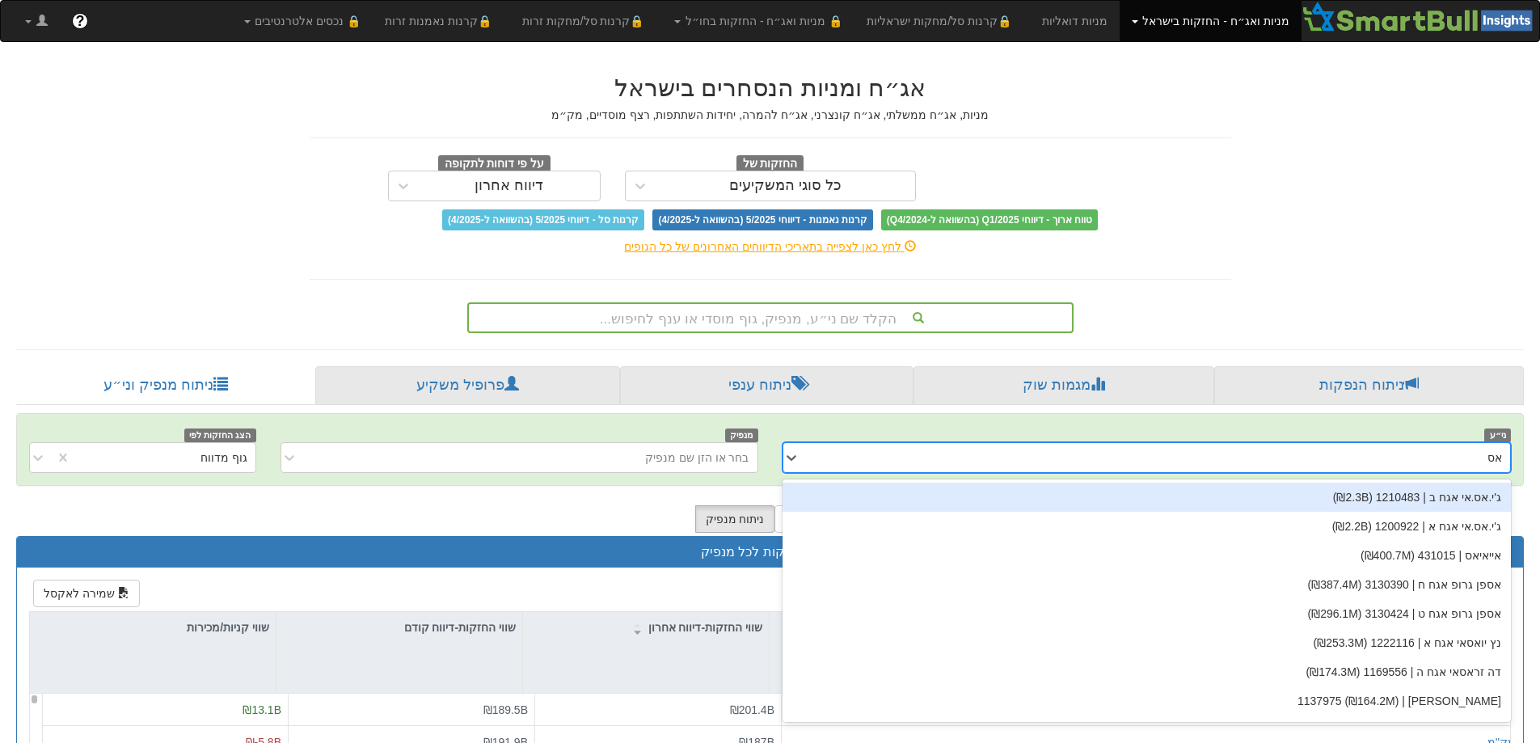
type input "אספן"
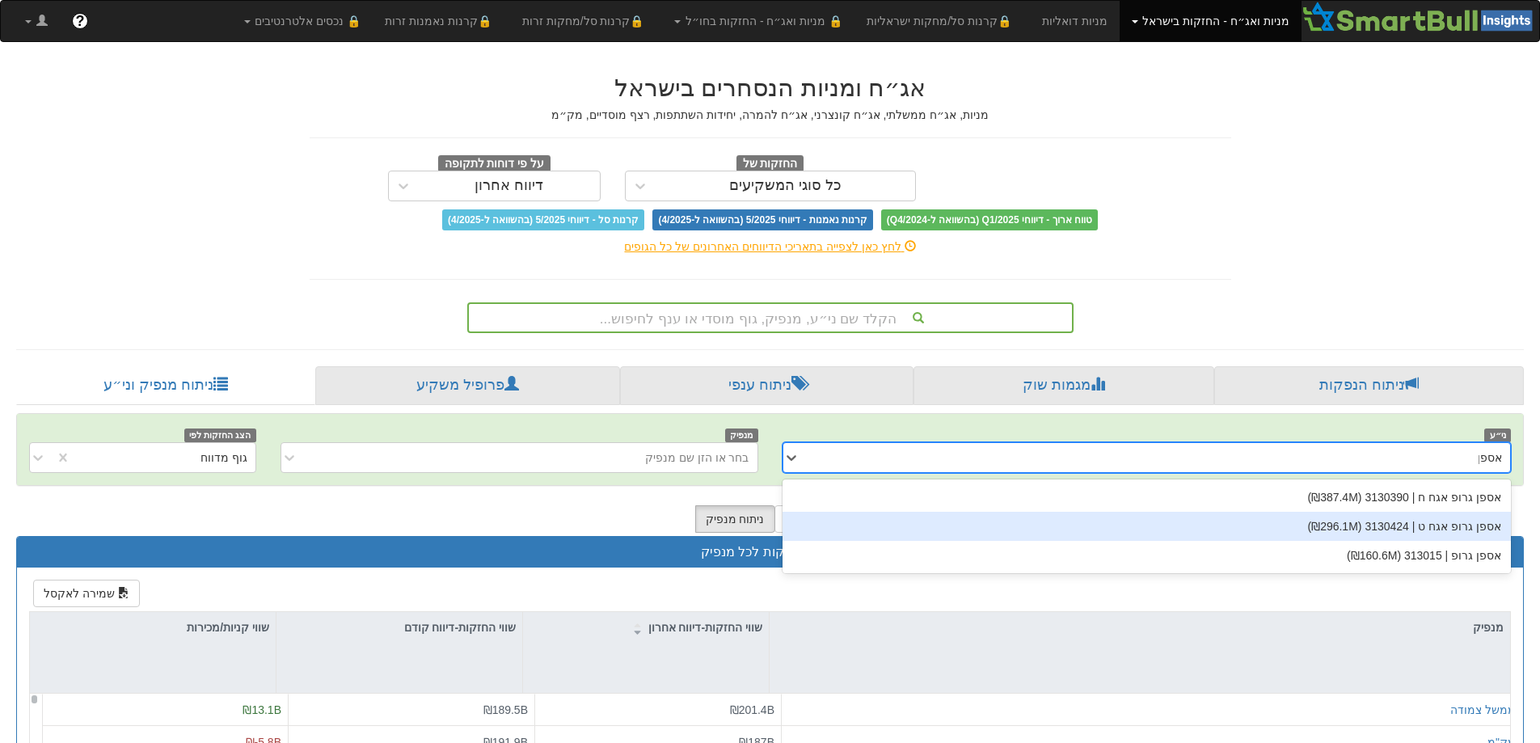
click at [1426, 532] on div "אספן גרופ אגח ט | 3130424 (₪296.1M)" at bounding box center [1146, 526] width 729 height 29
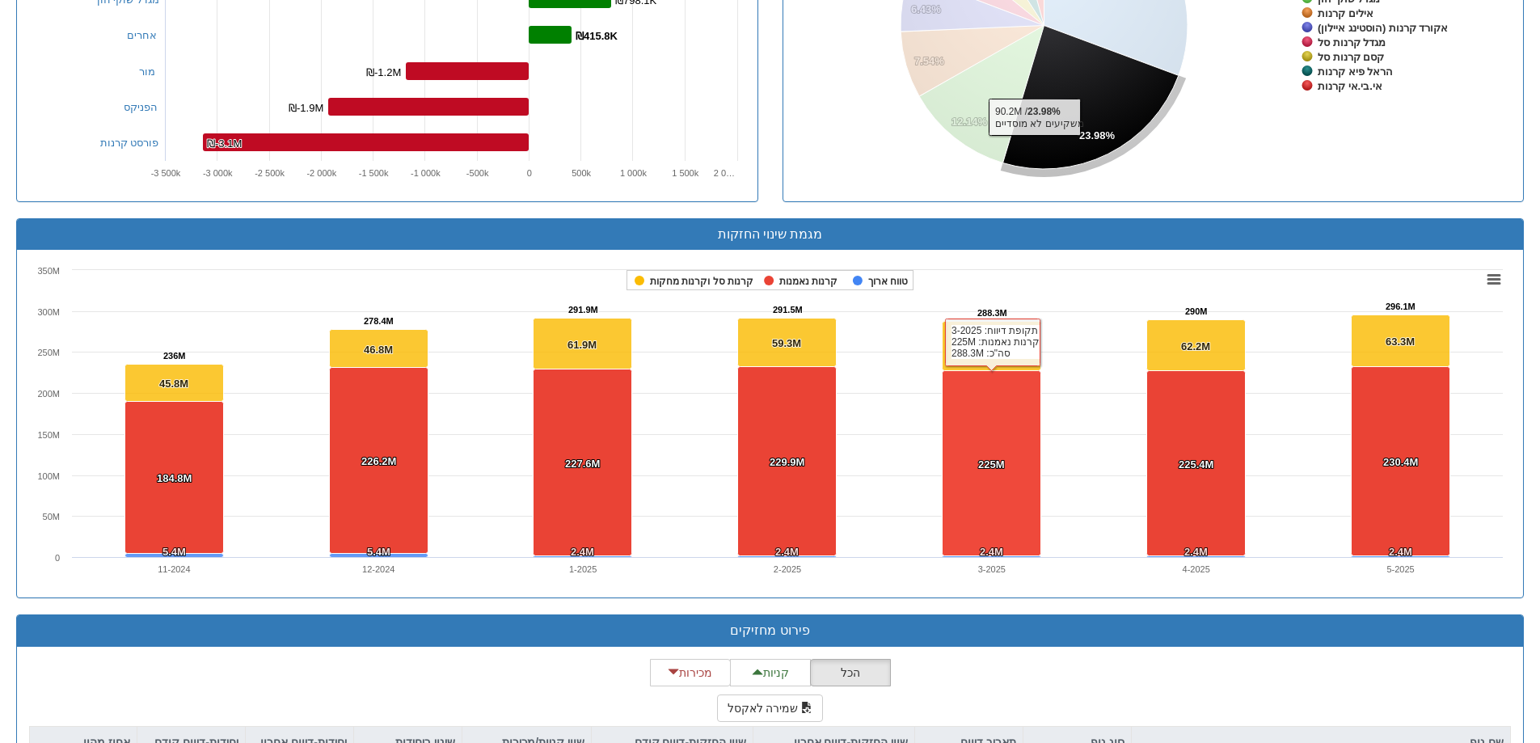
scroll to position [1131, 0]
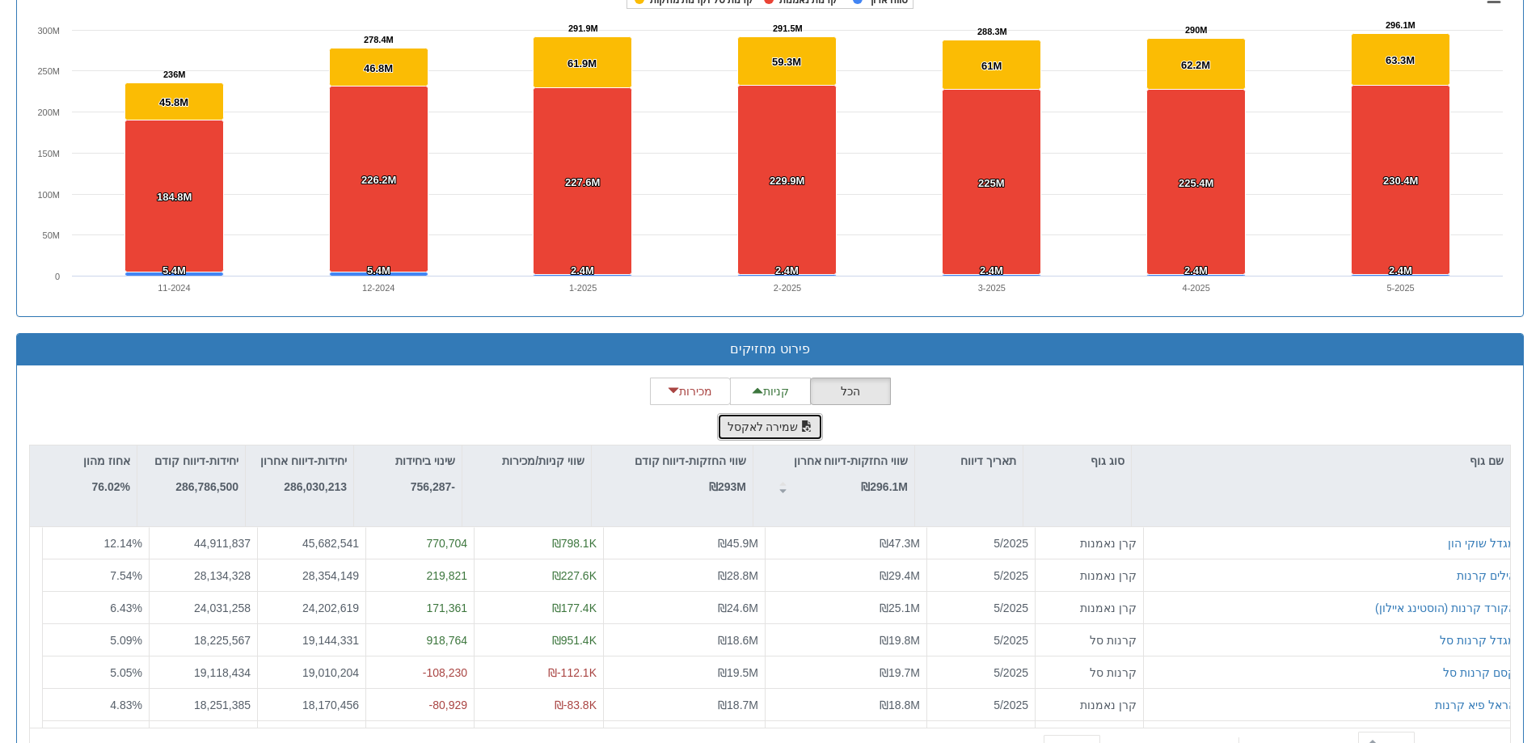
click at [747, 422] on button "שמירה לאקסל" at bounding box center [770, 426] width 107 height 27
